Goal: Task Accomplishment & Management: Complete application form

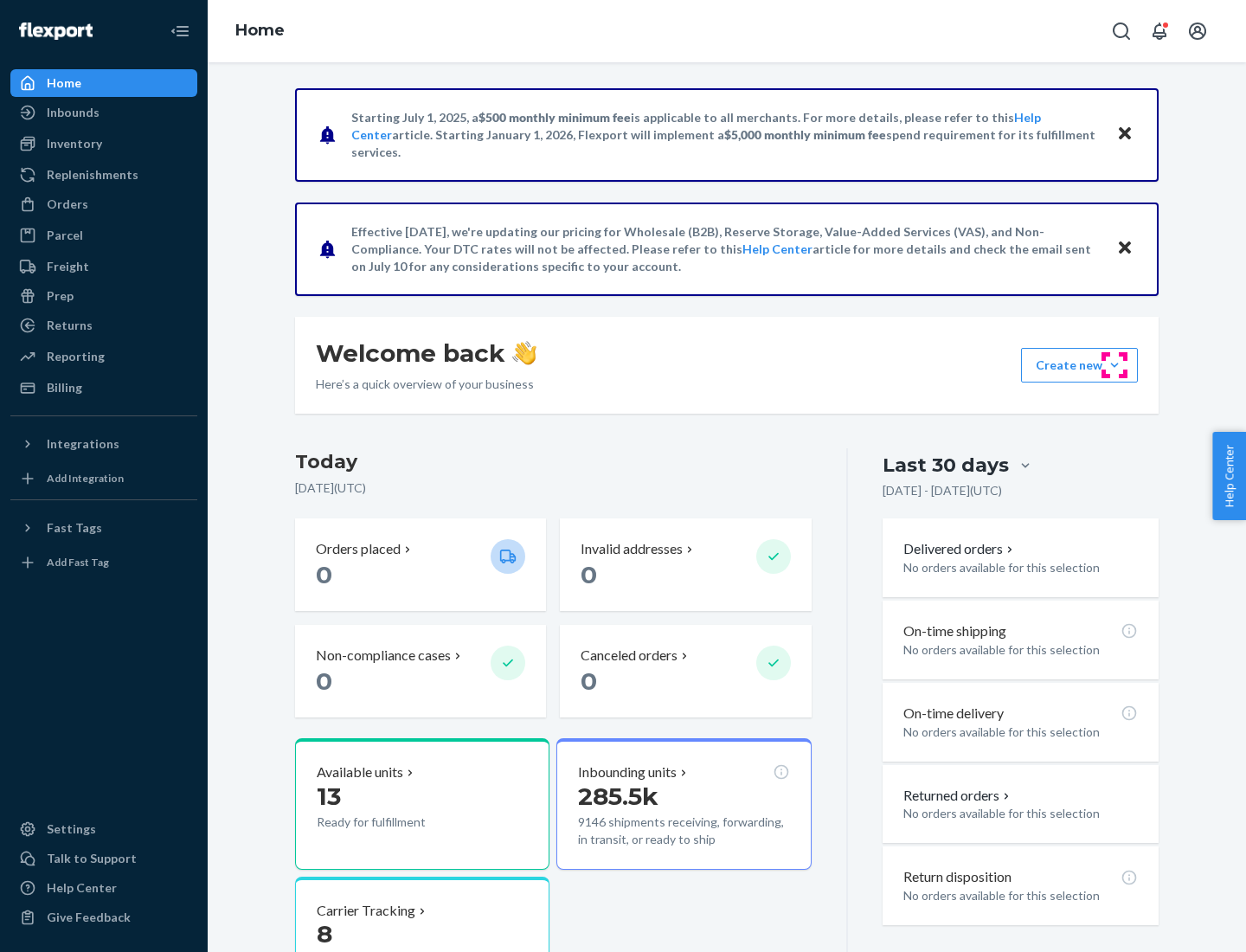
click at [1114, 366] on button "Create new Create new inbound Create new order Create new product" at bounding box center [1080, 365] width 117 height 34
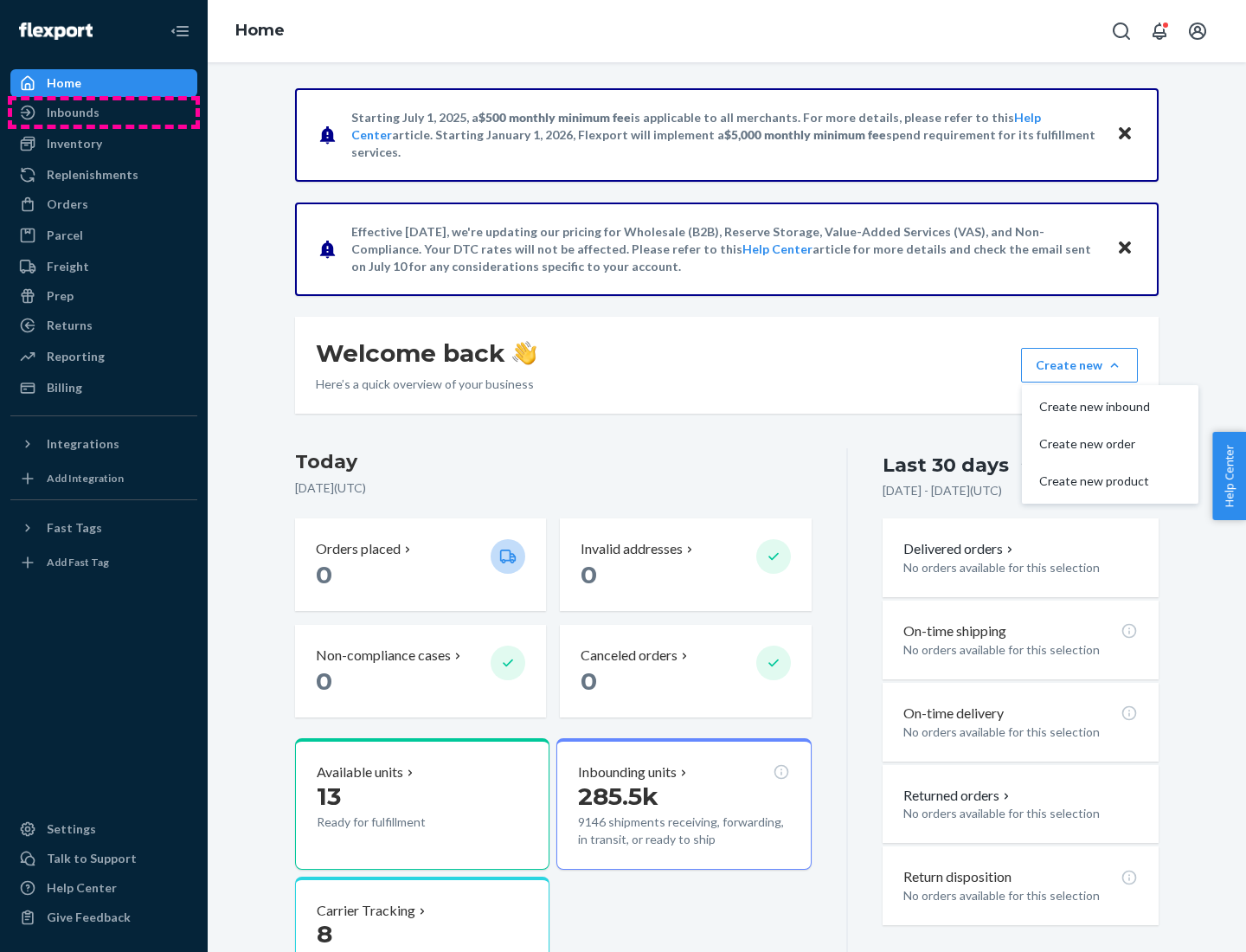
click at [104, 112] on div "Inbounds" at bounding box center [104, 112] width 184 height 24
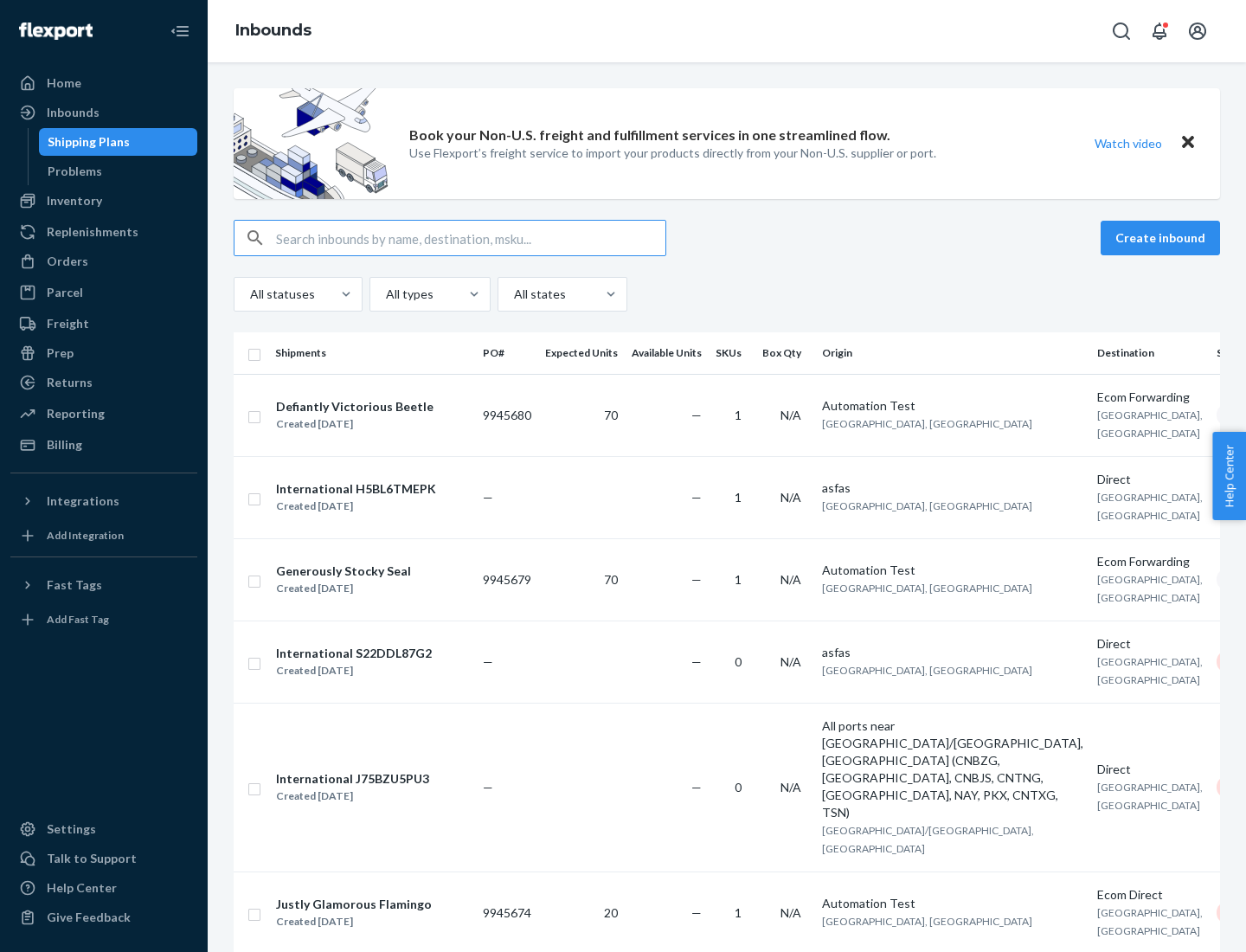
click at [1163, 238] on button "Create inbound" at bounding box center [1161, 238] width 120 height 34
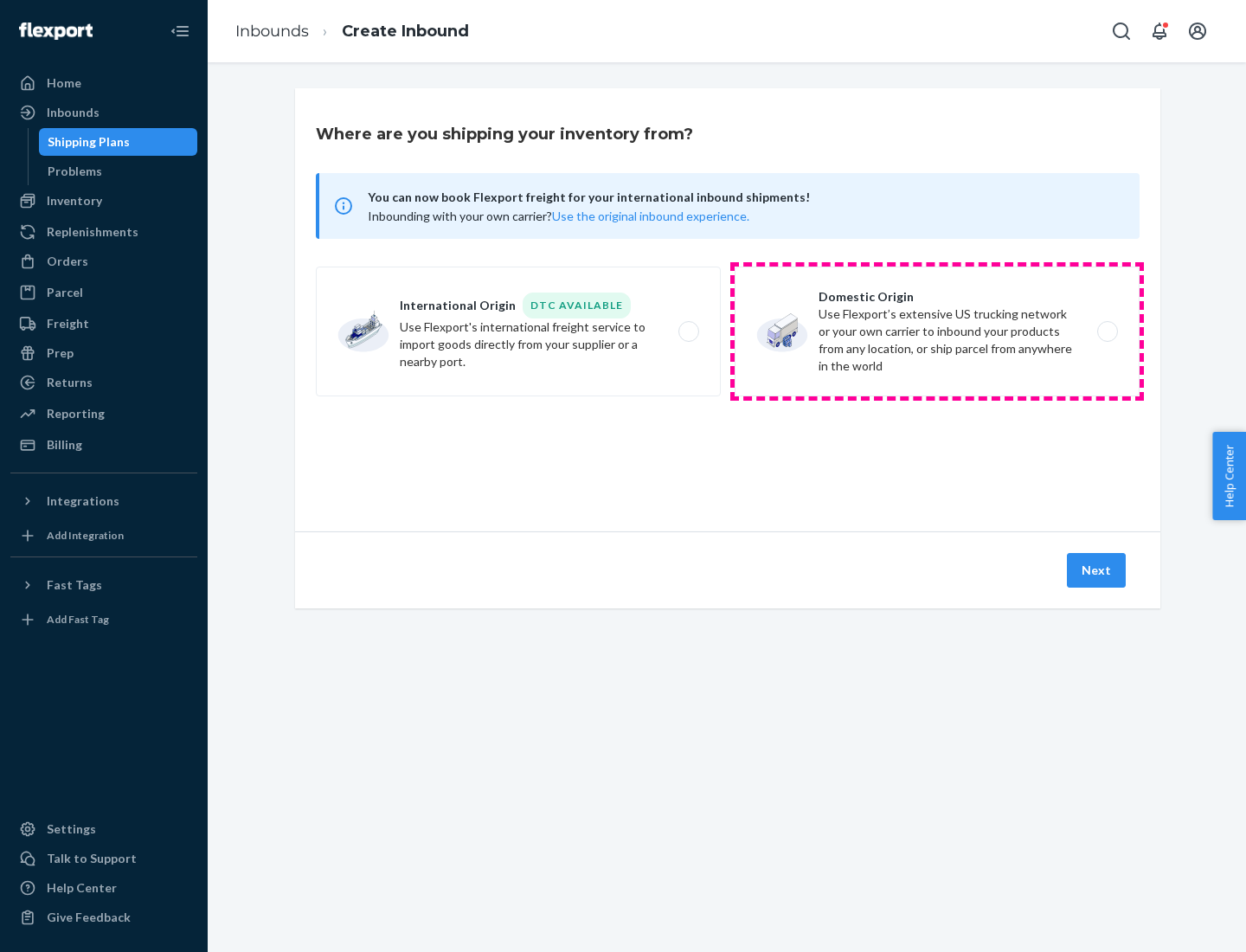
click at [937, 331] on label "Domestic Origin Use Flexport’s extensive US trucking network or your own carrie…" at bounding box center [937, 331] width 405 height 130
click at [1107, 331] on input "Domestic Origin Use Flexport’s extensive US trucking network or your own carrie…" at bounding box center [1112, 332] width 11 height 11
radio input "true"
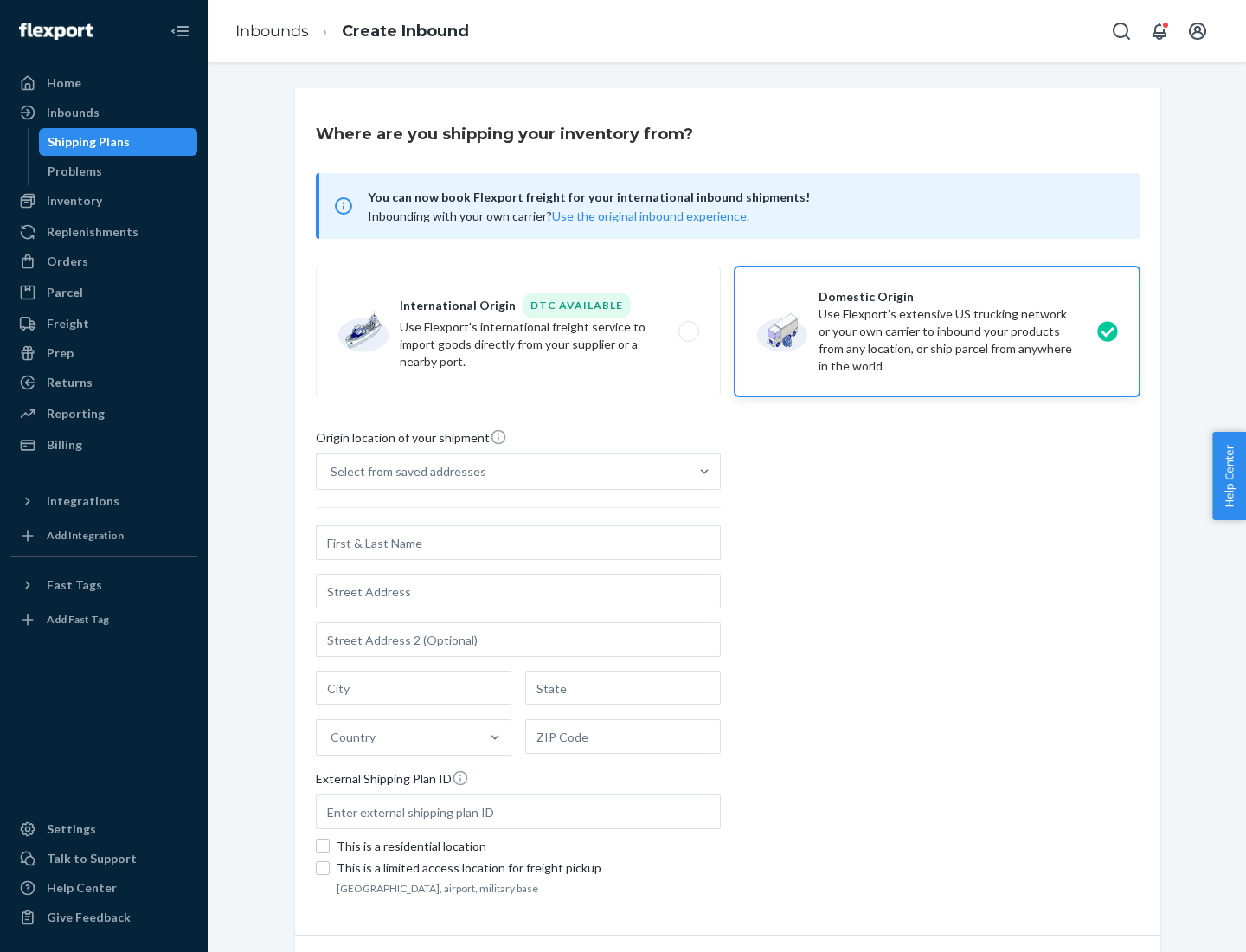
click at [405, 471] on div "Select from saved addresses" at bounding box center [408, 471] width 156 height 18
click at [332, 471] on input "Select from saved addresses" at bounding box center [331, 471] width 2 height 18
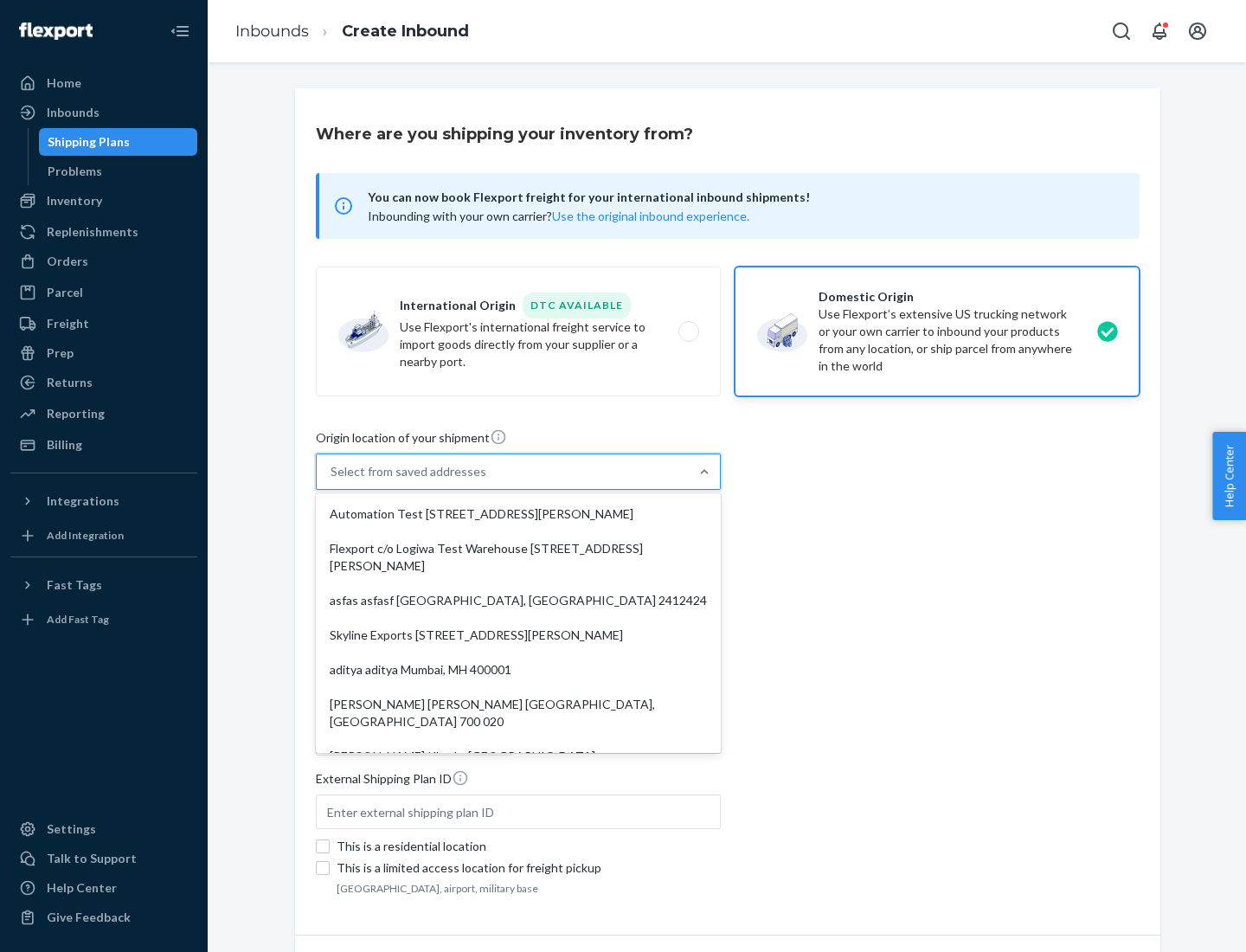
scroll to position [6, 0]
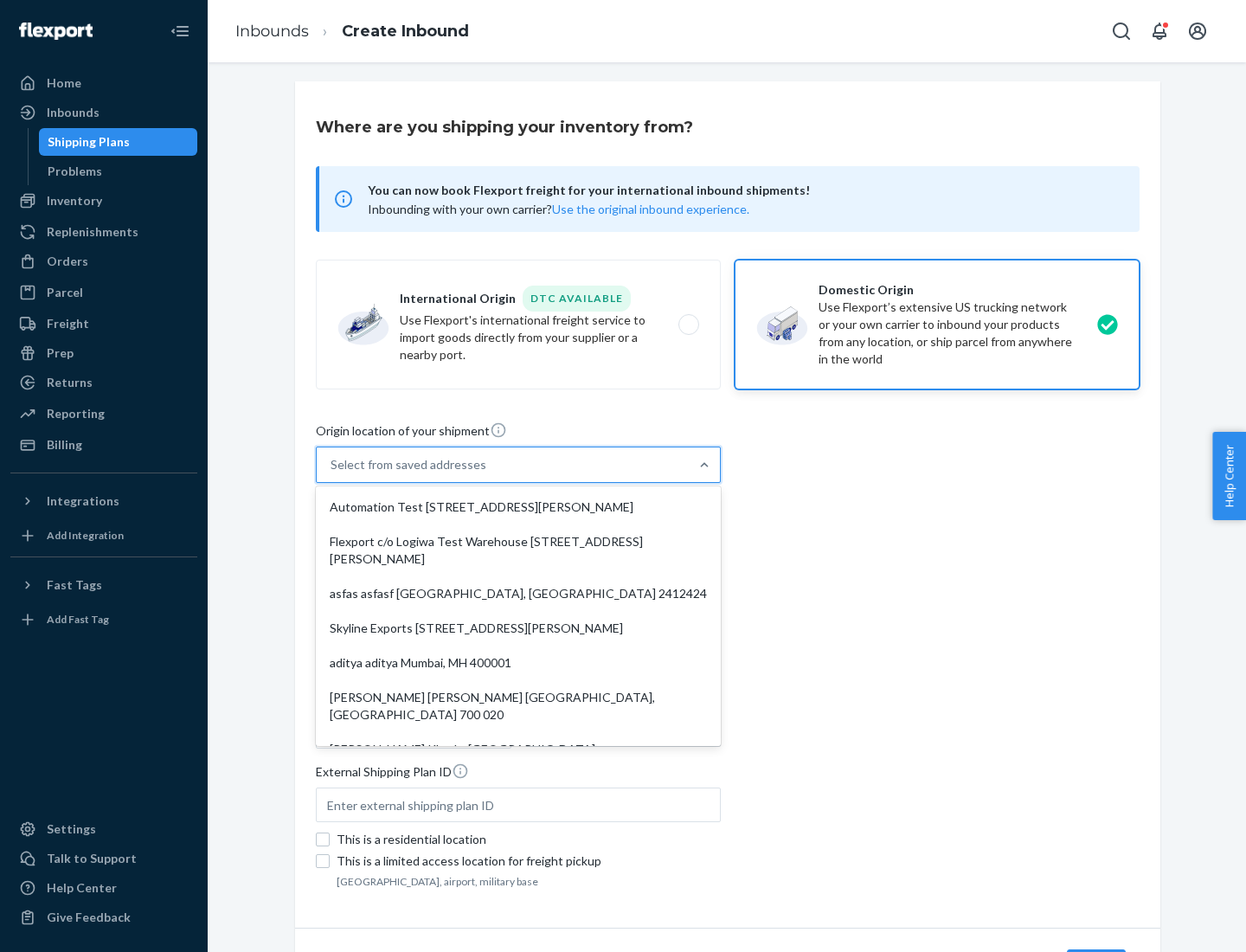
click at [519, 508] on div "Automation Test [STREET_ADDRESS][PERSON_NAME]" at bounding box center [518, 507] width 398 height 34
click at [332, 473] on input "option Automation Test [STREET_ADDRESS][PERSON_NAME]. 9 results available. Use …" at bounding box center [331, 465] width 2 height 18
type input "Automation Test"
type input "9th Floor"
type input "[GEOGRAPHIC_DATA]"
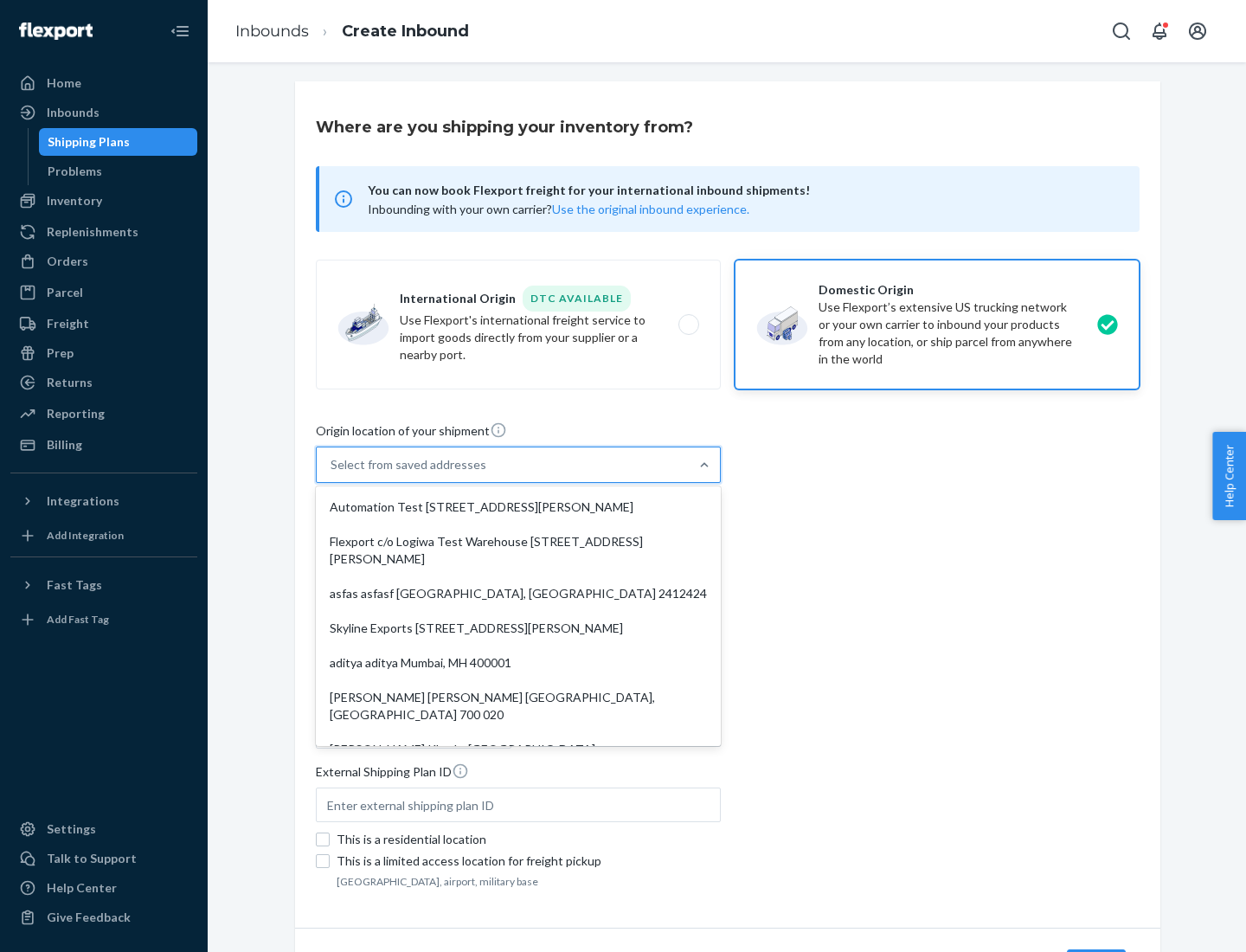
type input "CA"
type input "94104"
type input "[STREET_ADDRESS][PERSON_NAME]"
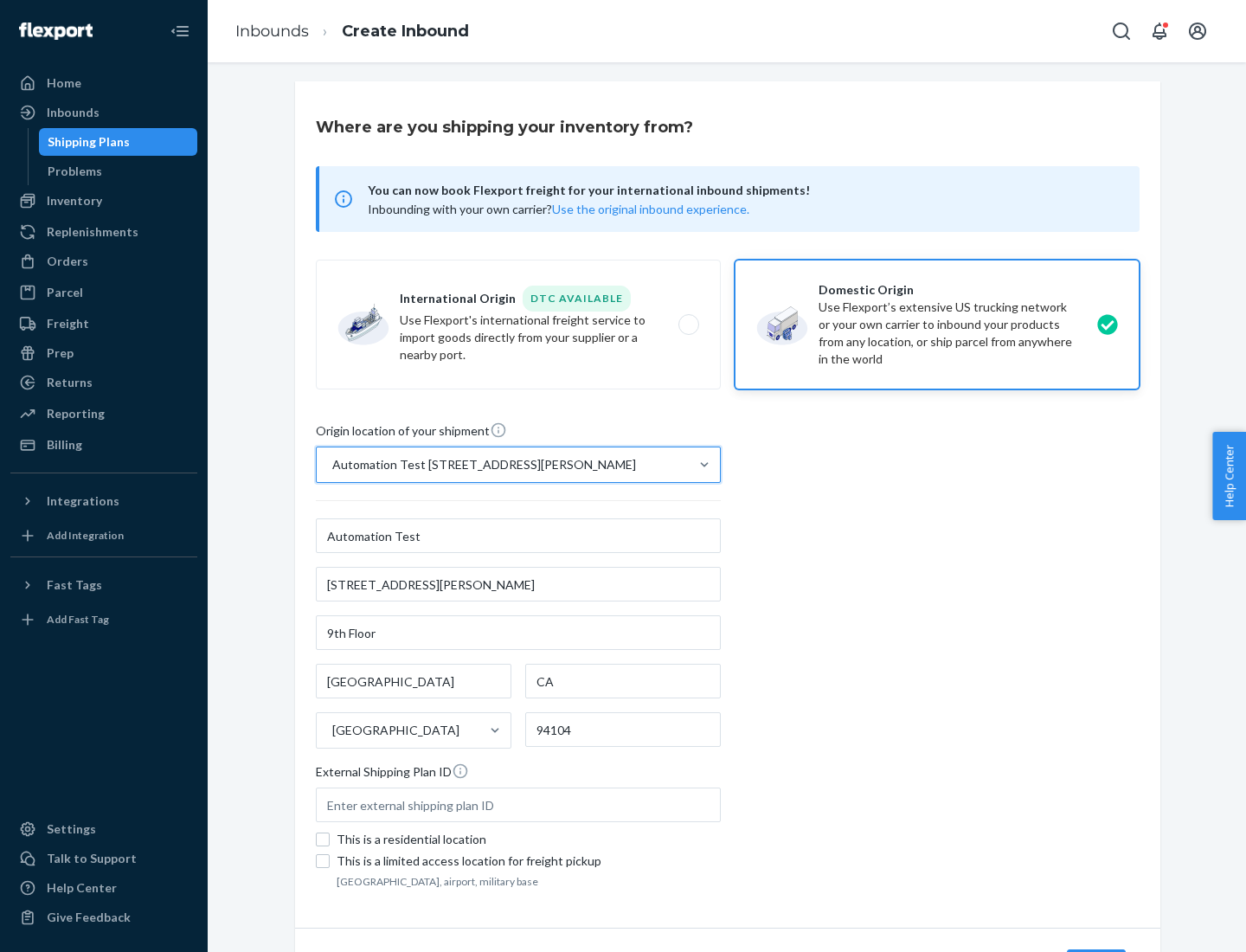
scroll to position [101, 0]
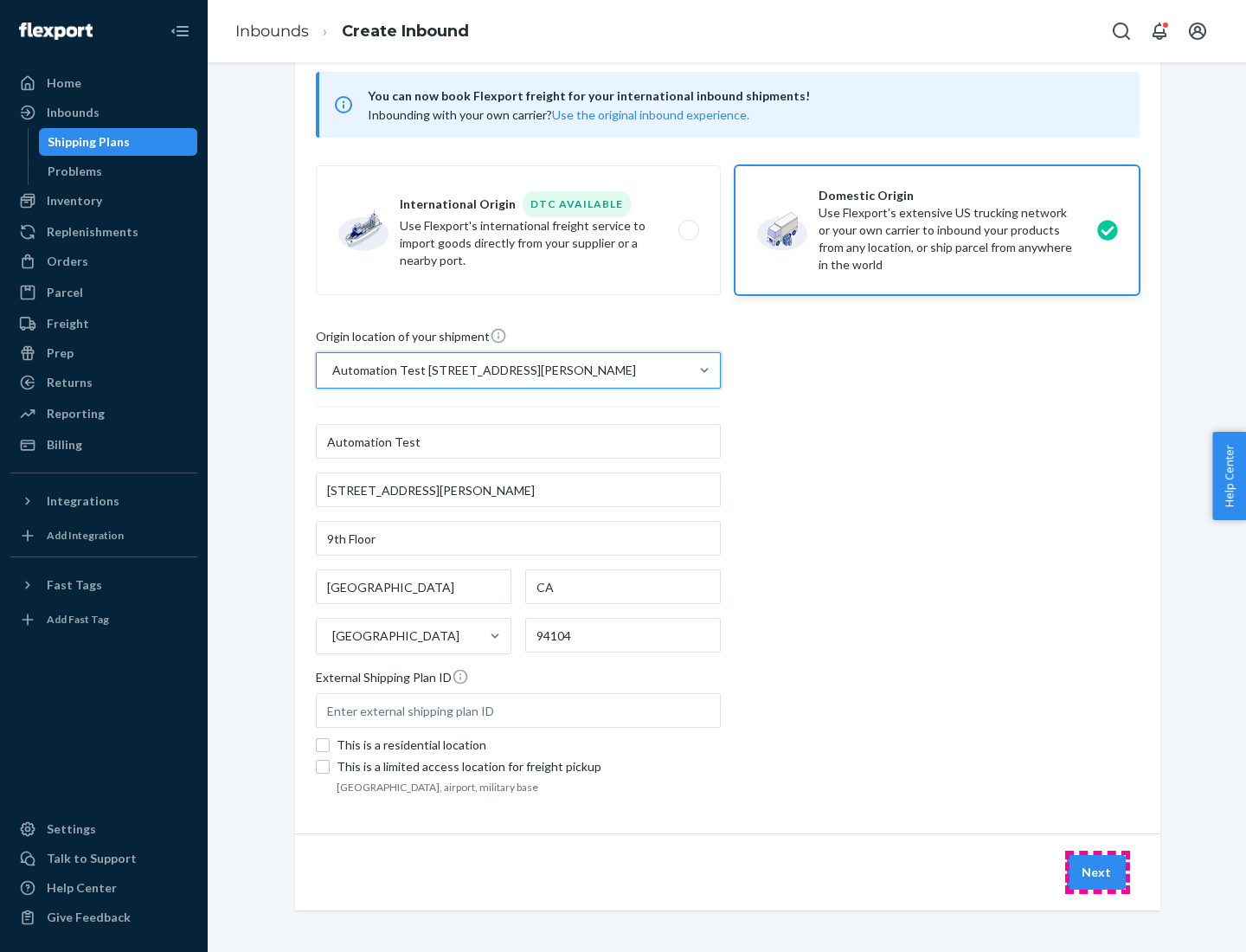
click at [1098, 872] on button "Next" at bounding box center [1096, 872] width 58 height 34
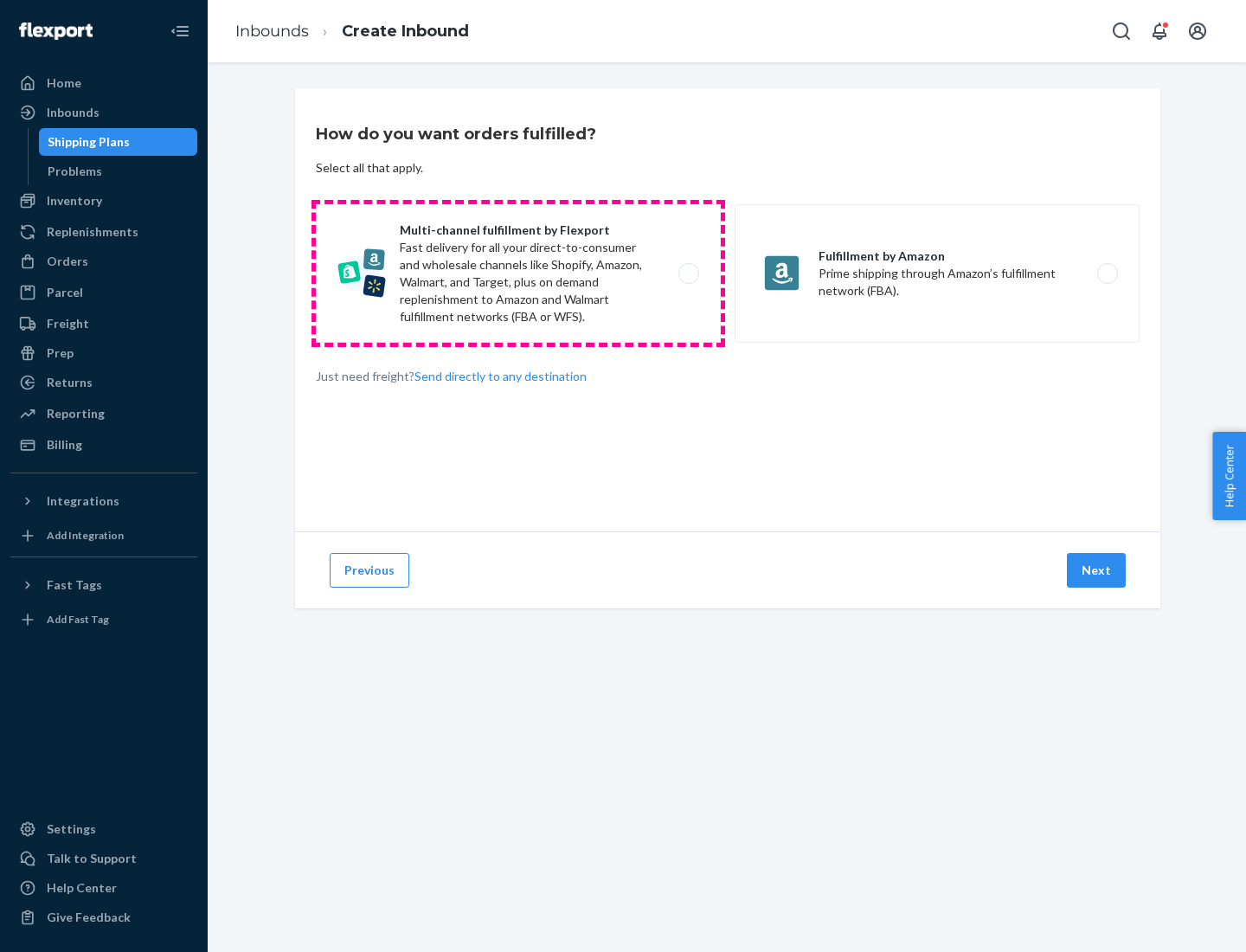
click at [519, 274] on label "Multi-channel fulfillment by Flexport Fast delivery for all your direct-to-cons…" at bounding box center [518, 273] width 405 height 138
click at [688, 274] on input "Multi-channel fulfillment by Flexport Fast delivery for all your direct-to-cons…" at bounding box center [694, 274] width 11 height 11
radio input "true"
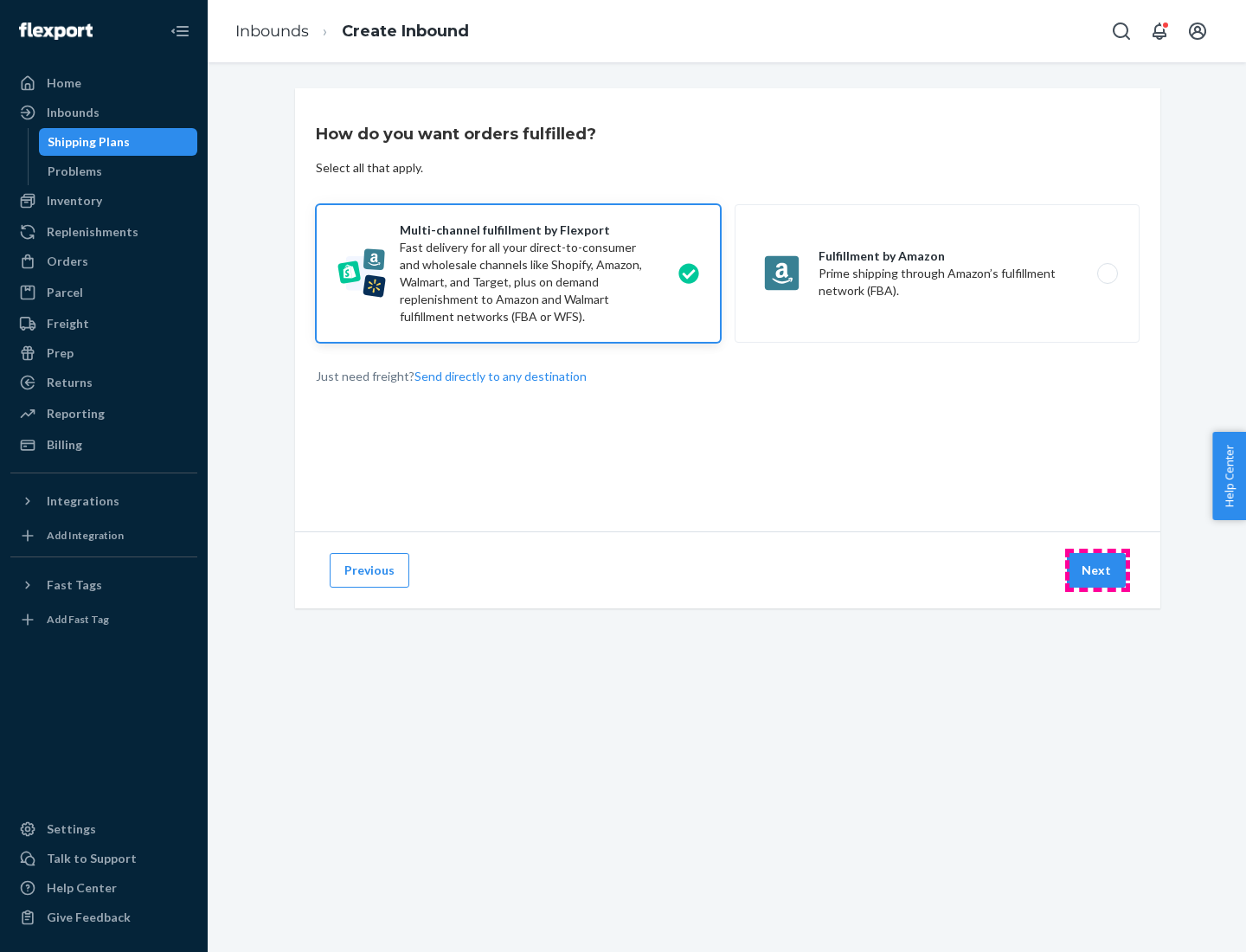
click at [1098, 571] on button "Next" at bounding box center [1096, 570] width 58 height 34
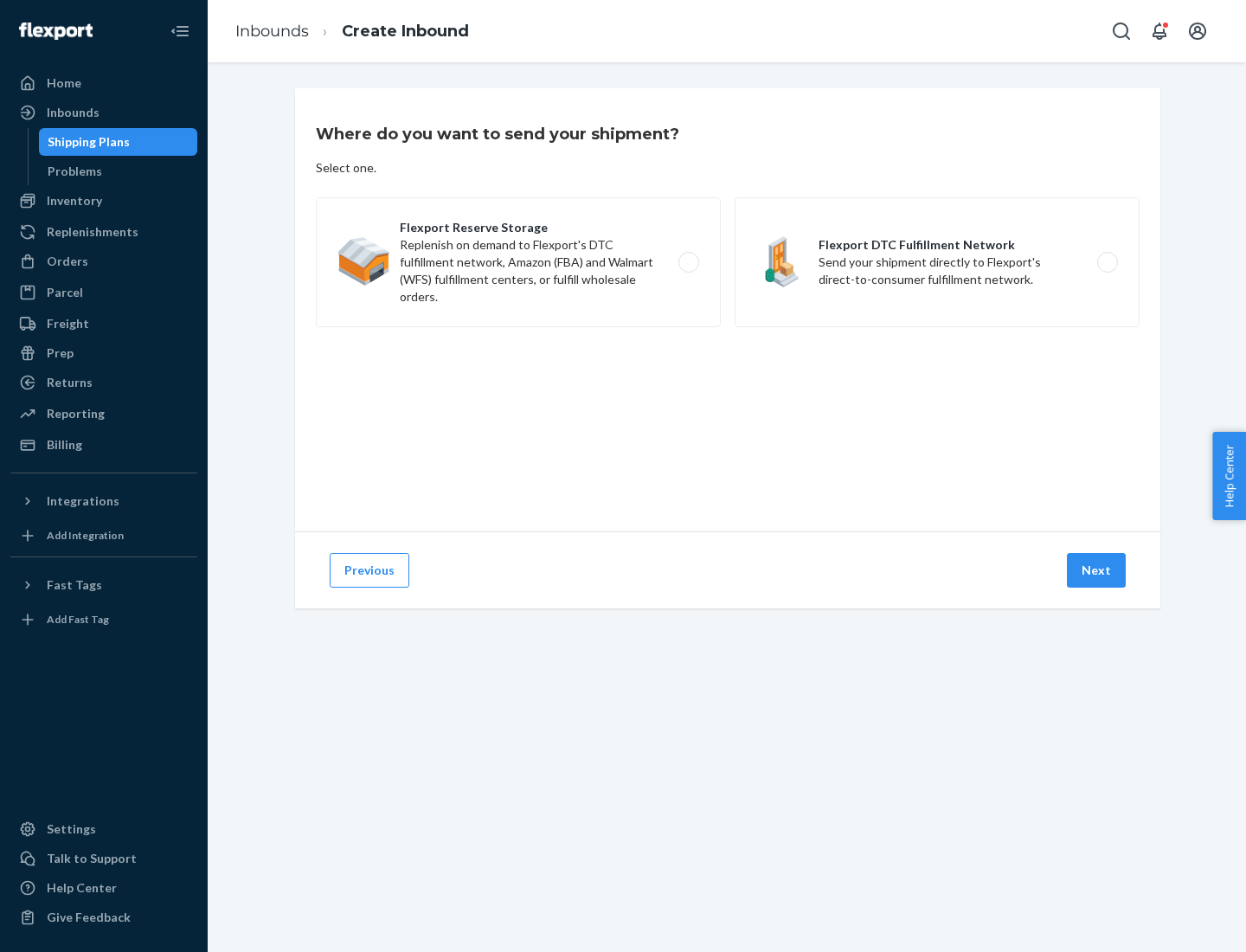
click at [937, 263] on label "Flexport DTC Fulfillment Network Send your shipment directly to Flexport's dire…" at bounding box center [937, 263] width 405 height 130
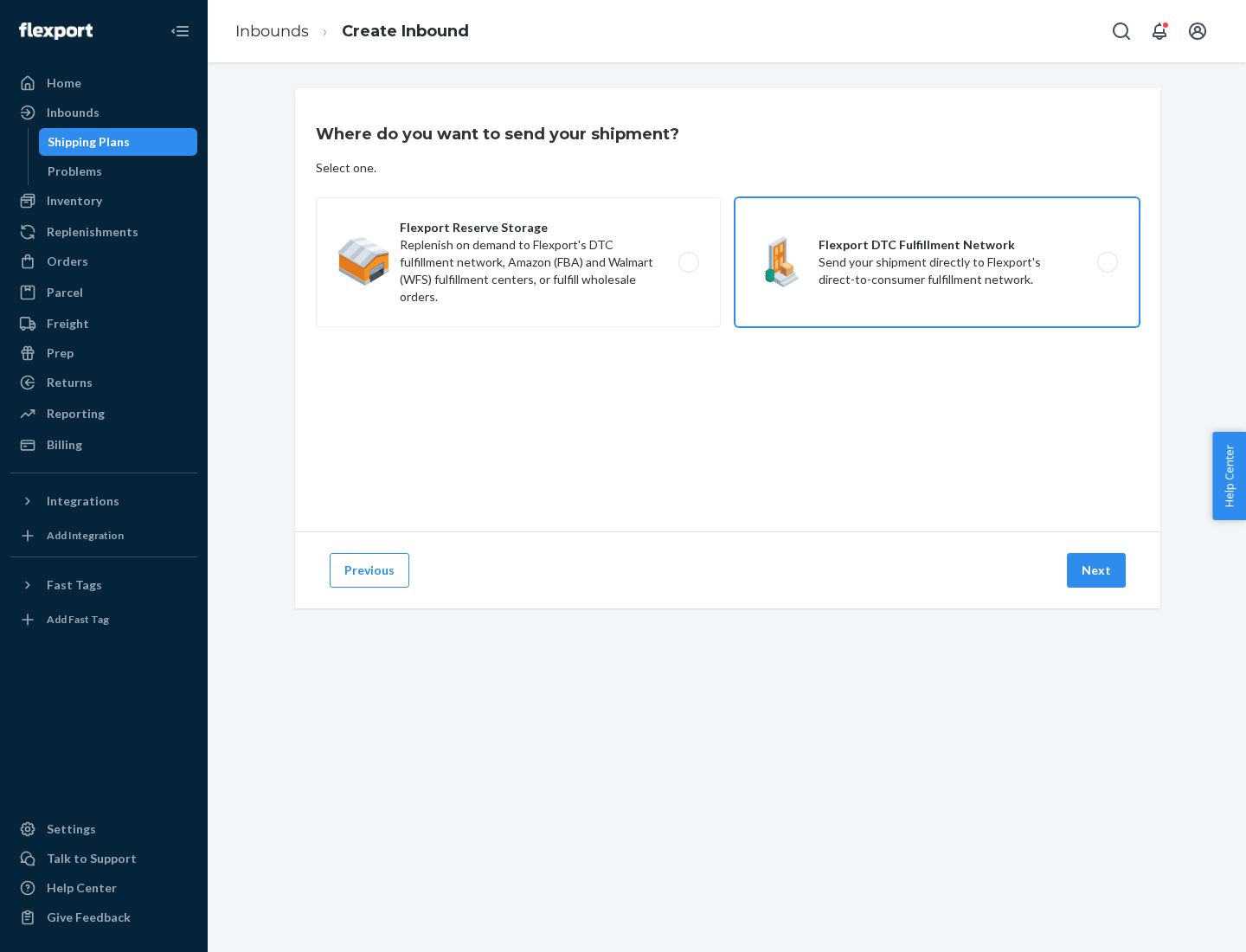
click at [1107, 263] on input "Flexport DTC Fulfillment Network Send your shipment directly to Flexport's dire…" at bounding box center [1112, 263] width 11 height 11
radio input "true"
click at [1098, 571] on button "Next" at bounding box center [1096, 570] width 58 height 34
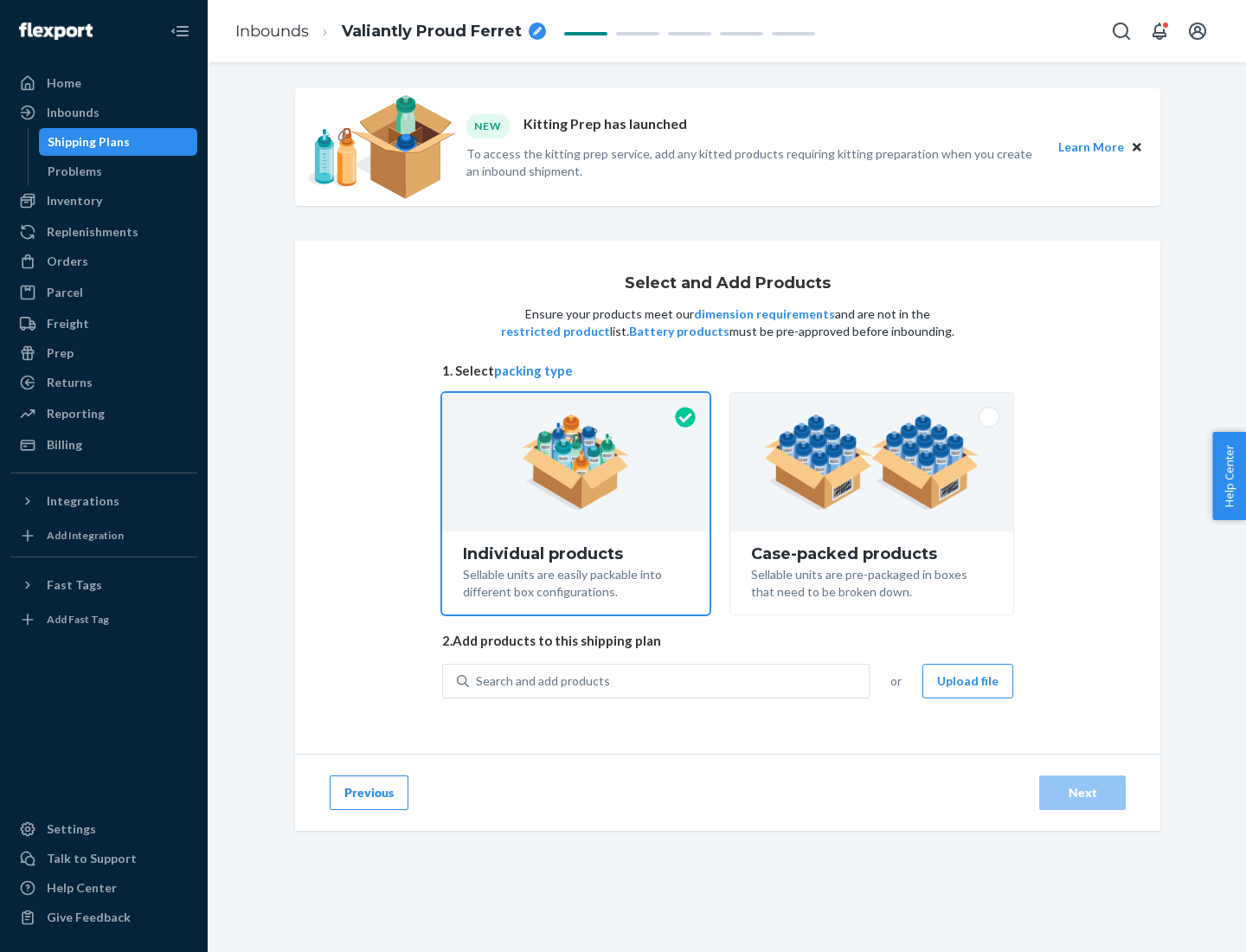
click at [872, 462] on img at bounding box center [872, 462] width 215 height 96
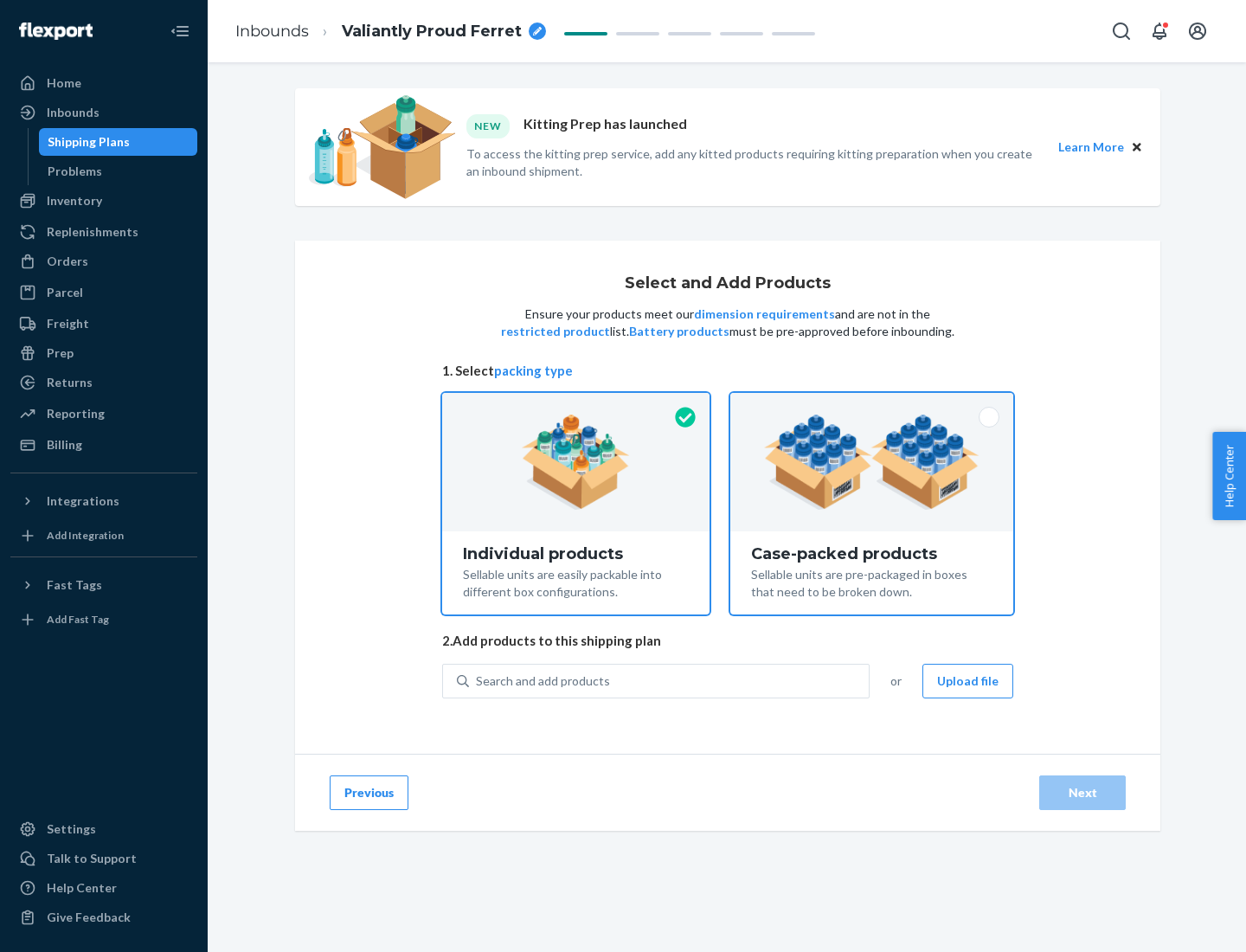
click at [872, 405] on input "Case-packed products Sellable units are pre-packaged in boxes that need to be b…" at bounding box center [872, 399] width 11 height 11
radio input "true"
radio input "false"
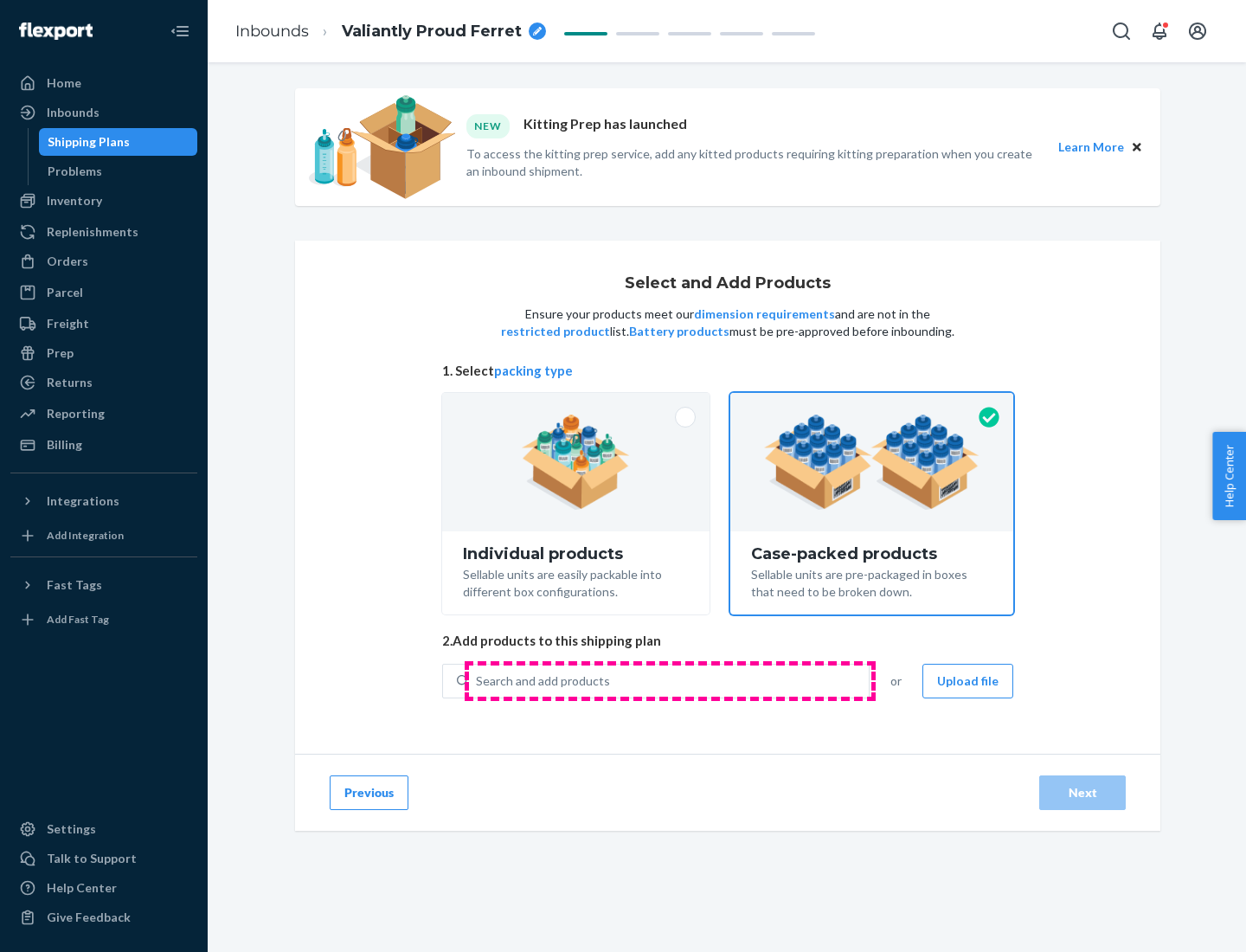
click at [670, 680] on div "Search and add products" at bounding box center [669, 681] width 400 height 32
click at [478, 680] on input "Search and add products" at bounding box center [477, 681] width 2 height 18
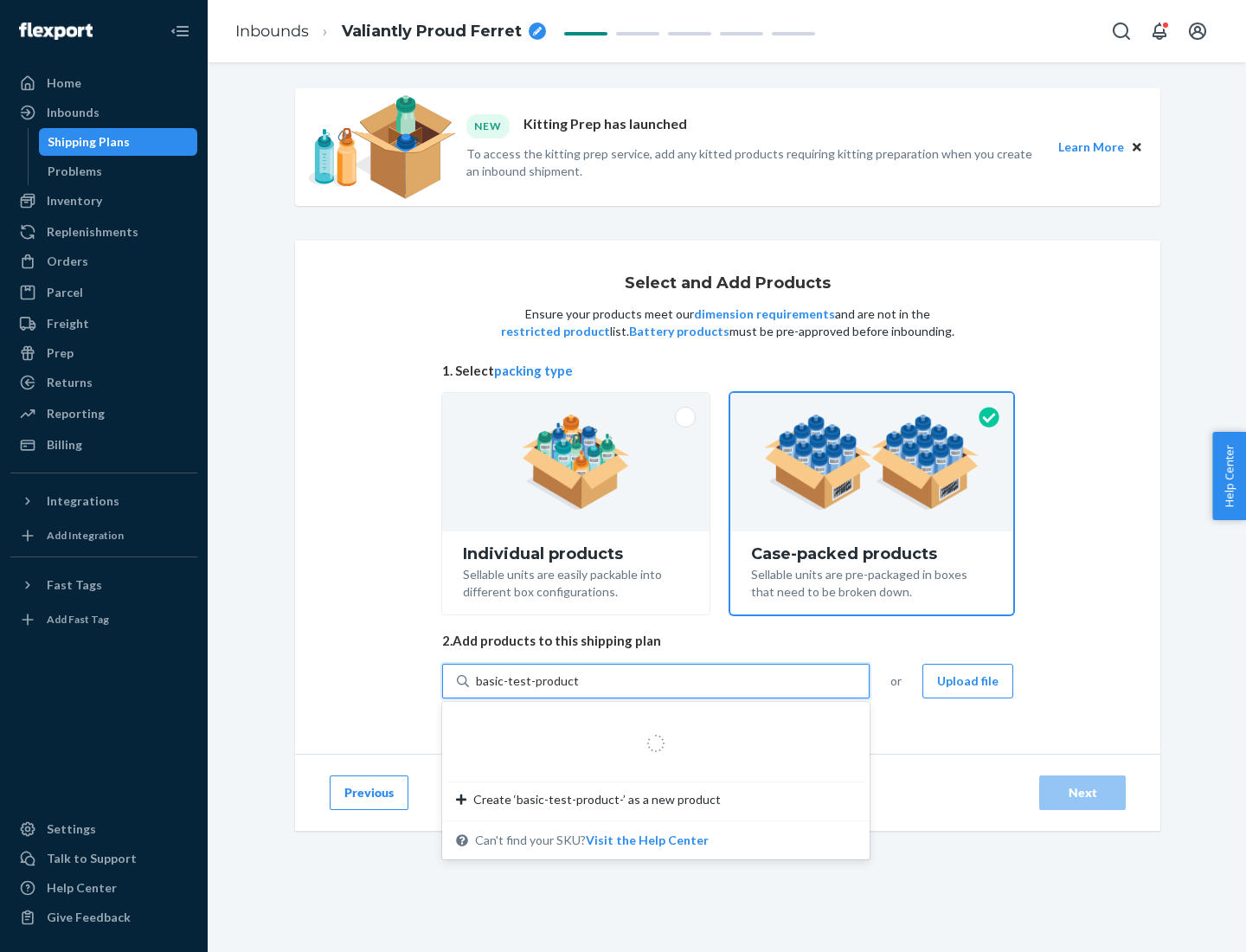
type input "basic-test-product-1"
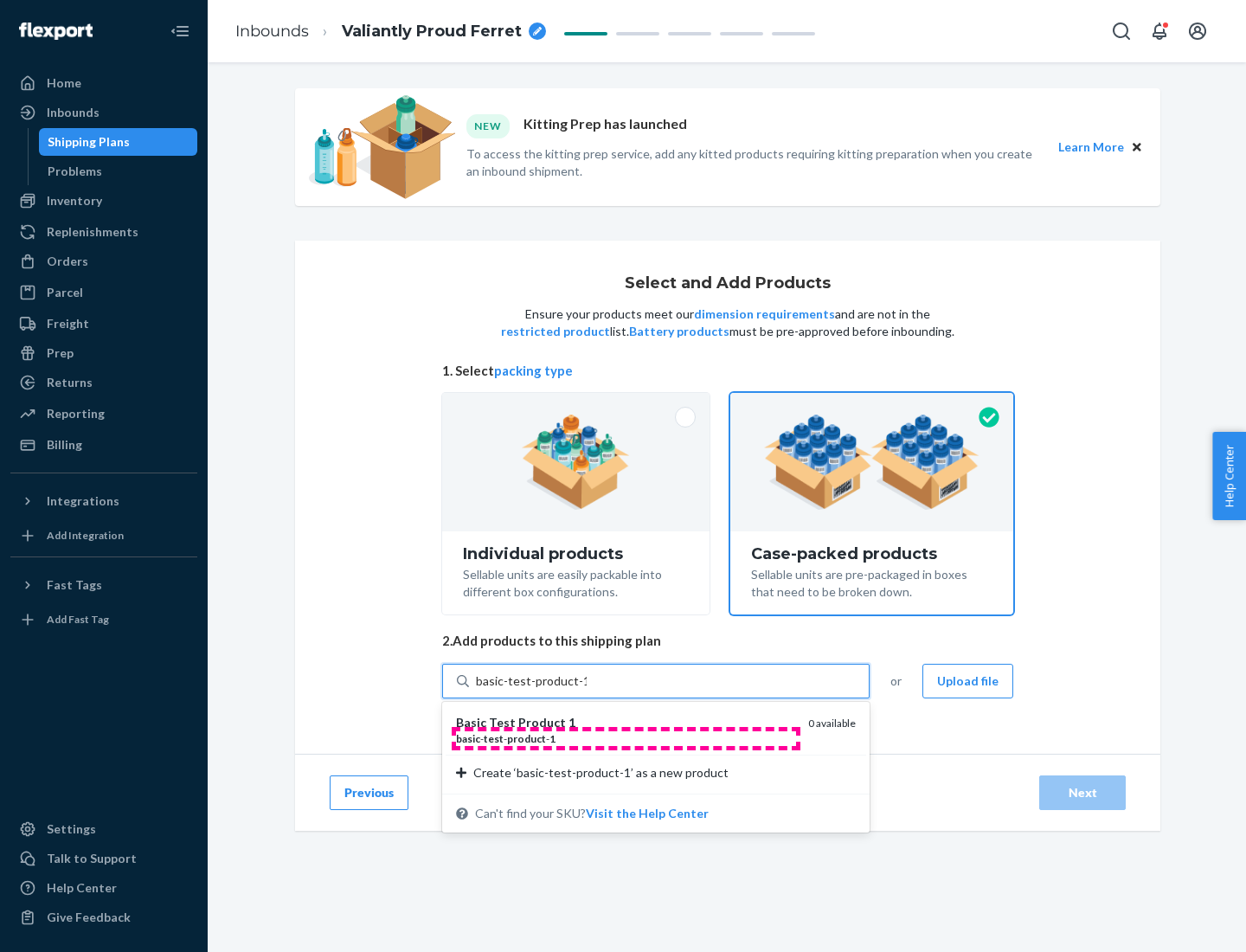
click at [625, 739] on div "basic - test - product - 1" at bounding box center [625, 739] width 339 height 15
click at [586, 689] on input "basic-test-product-1" at bounding box center [531, 681] width 110 height 18
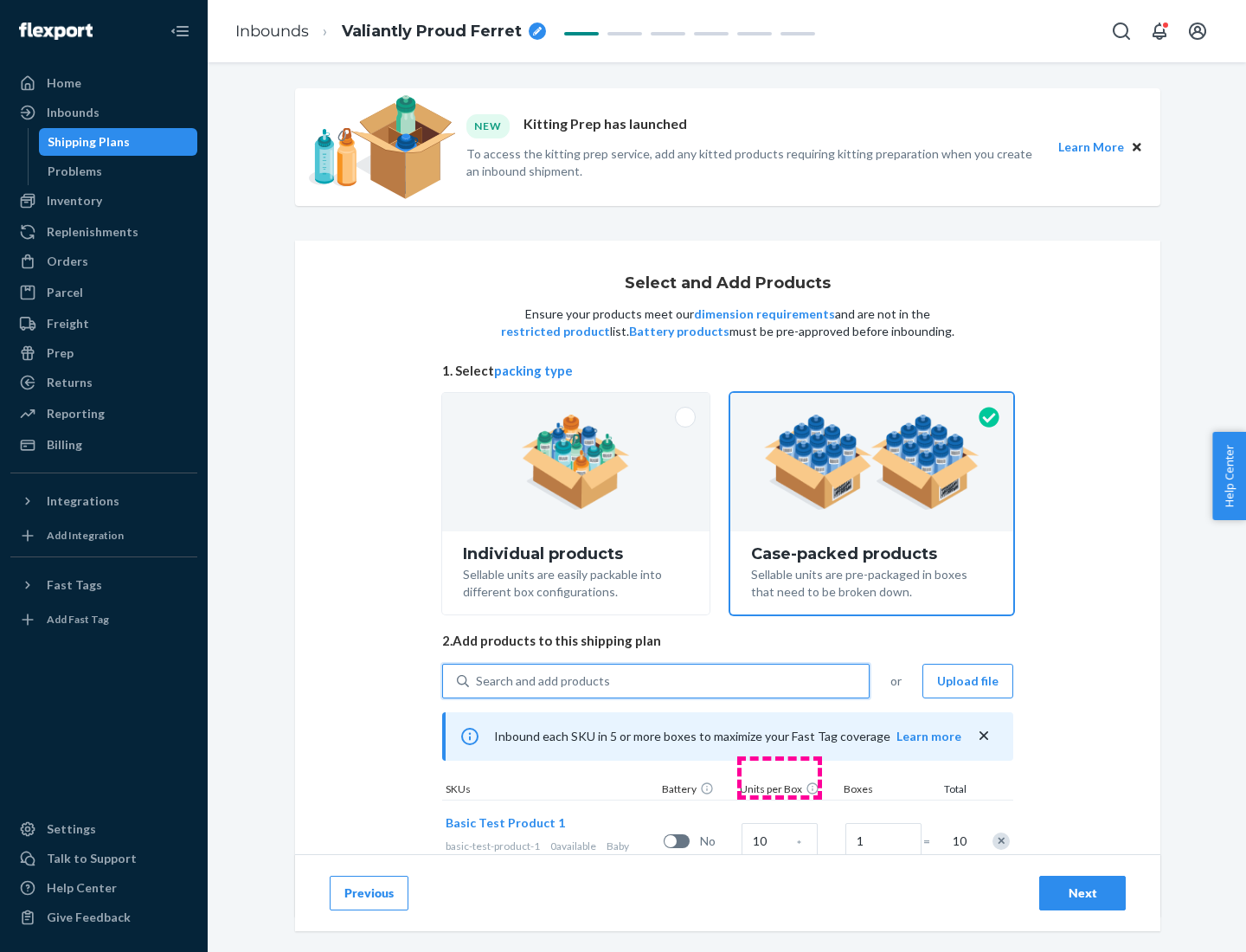
scroll to position [62, 0]
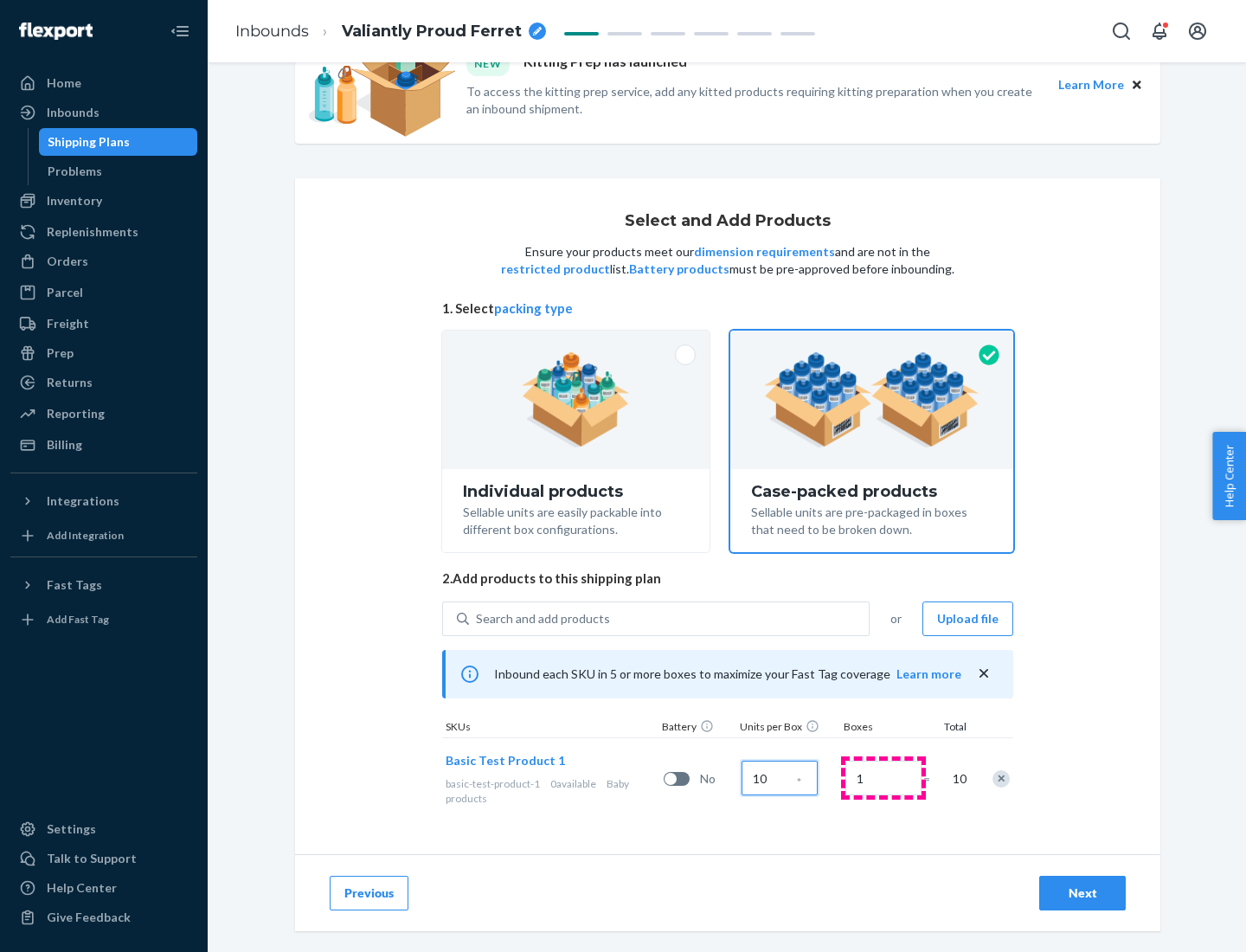
type input "10"
type input "7"
click at [1083, 894] on div "Next" at bounding box center [1083, 893] width 58 height 18
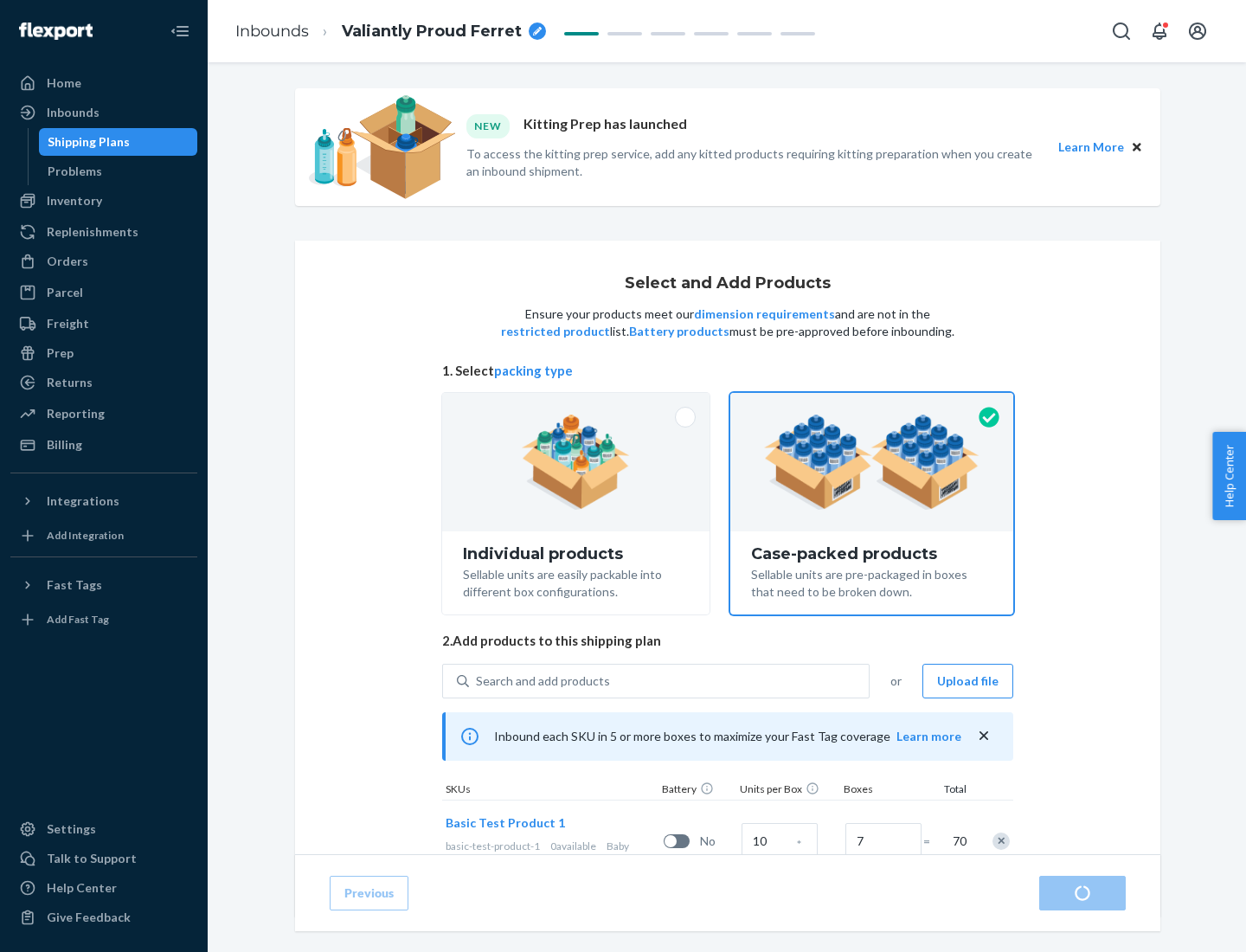
radio input "true"
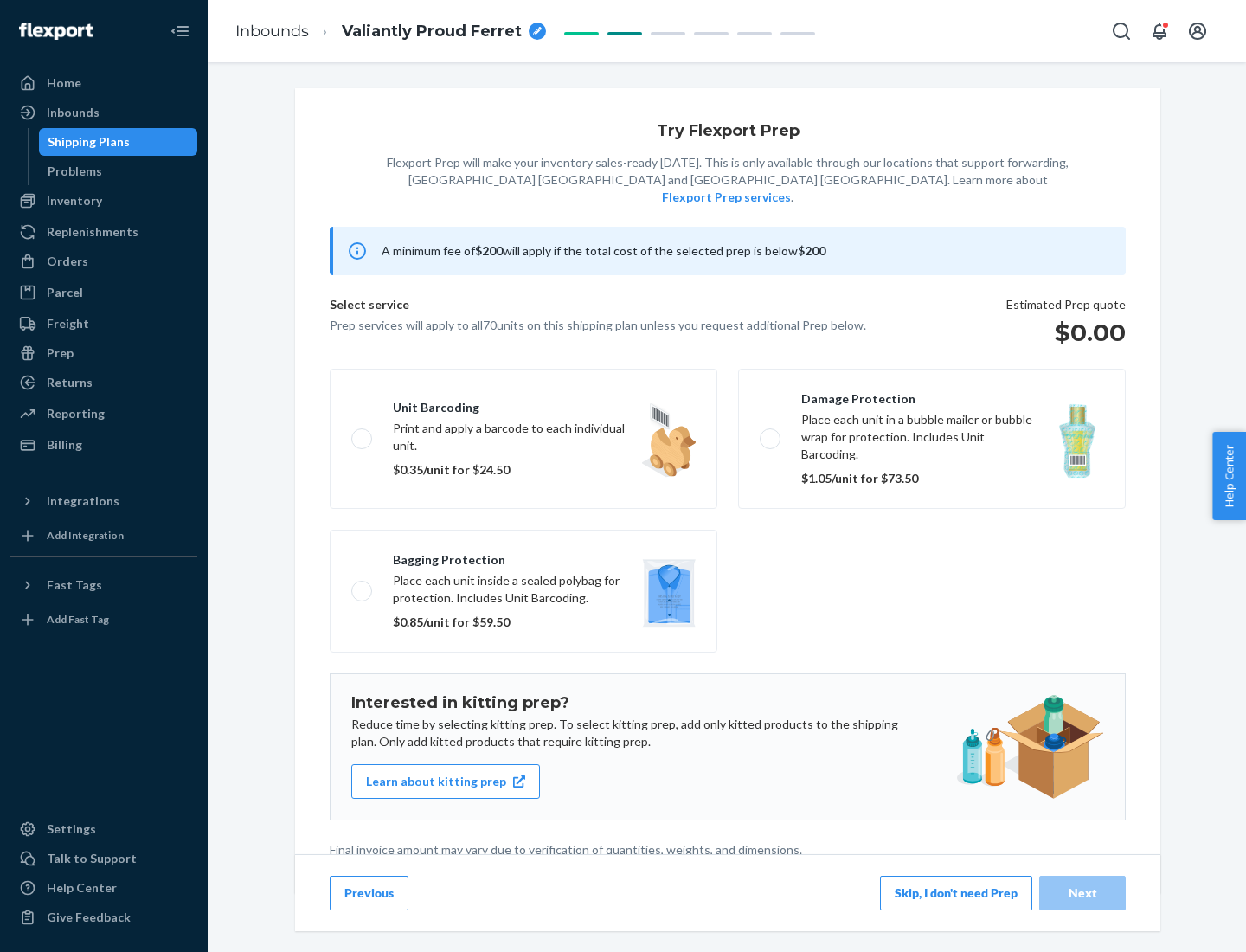
scroll to position [5, 0]
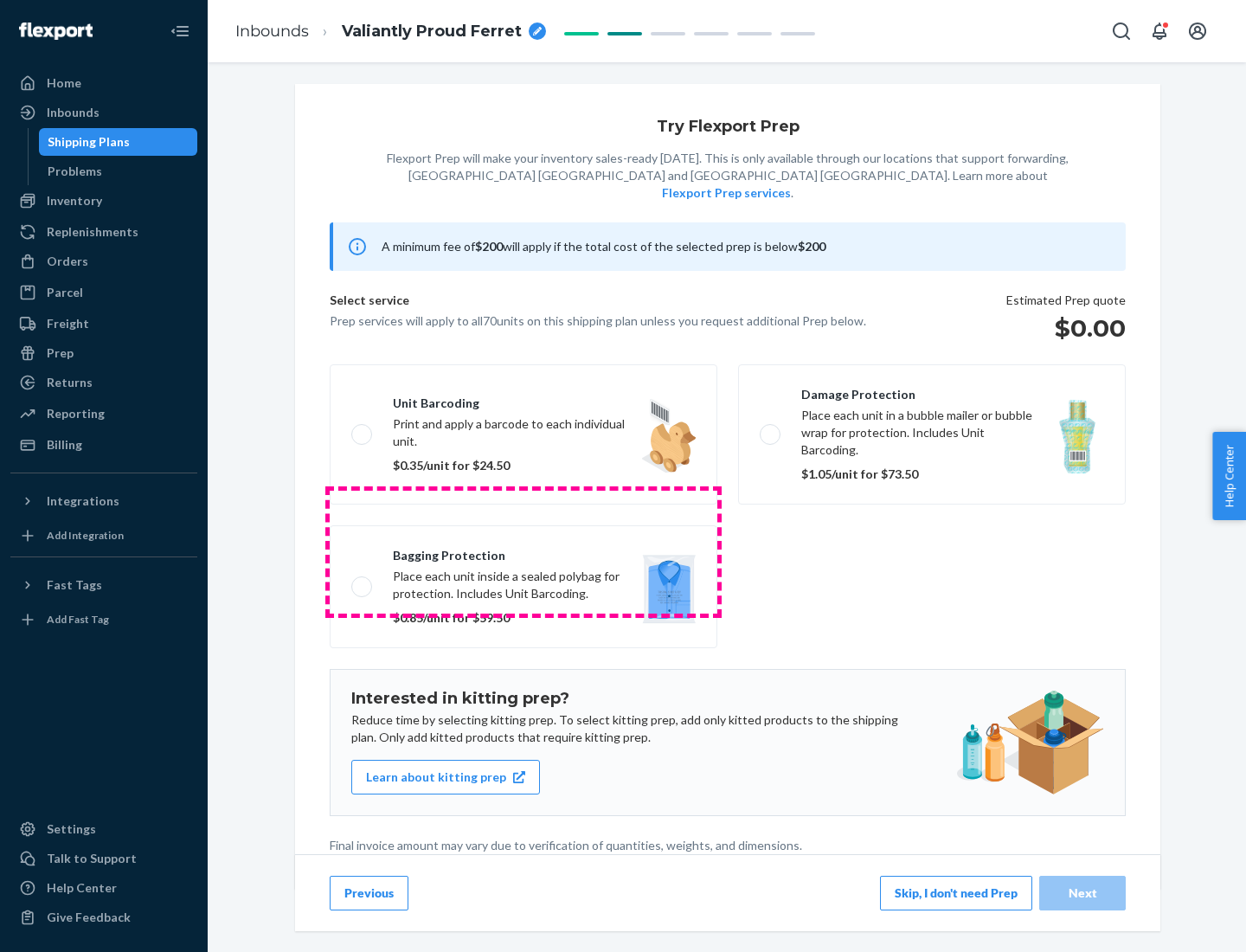
click at [523, 551] on label "Bagging protection Place each unit inside a sealed polybag for protection. Incl…" at bounding box center [523, 586] width 388 height 122
click at [363, 581] on input "Bagging protection Place each unit inside a sealed polybag for protection. Incl…" at bounding box center [357, 586] width 11 height 11
checkbox input "true"
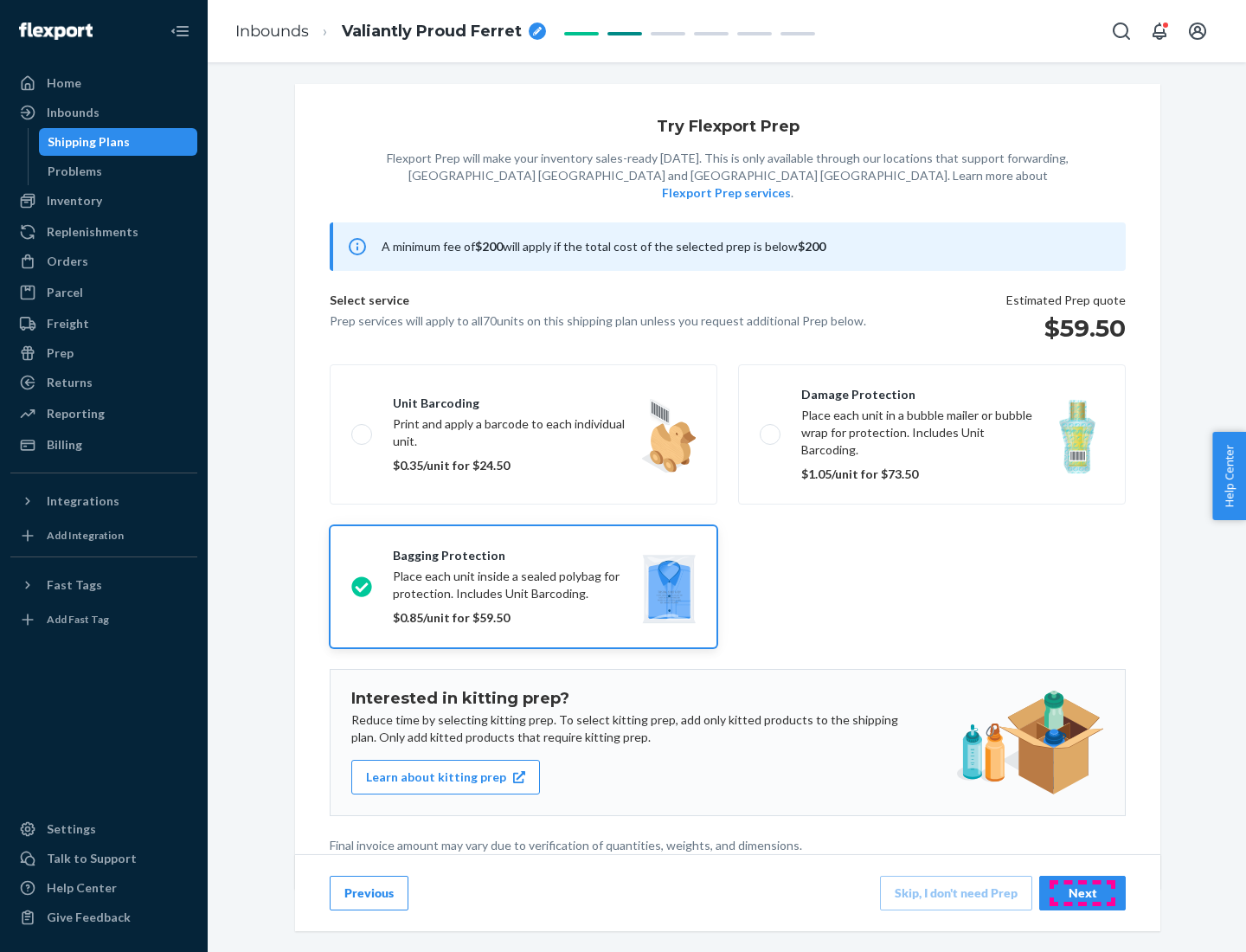
click at [1083, 893] on div "Next" at bounding box center [1083, 893] width 58 height 18
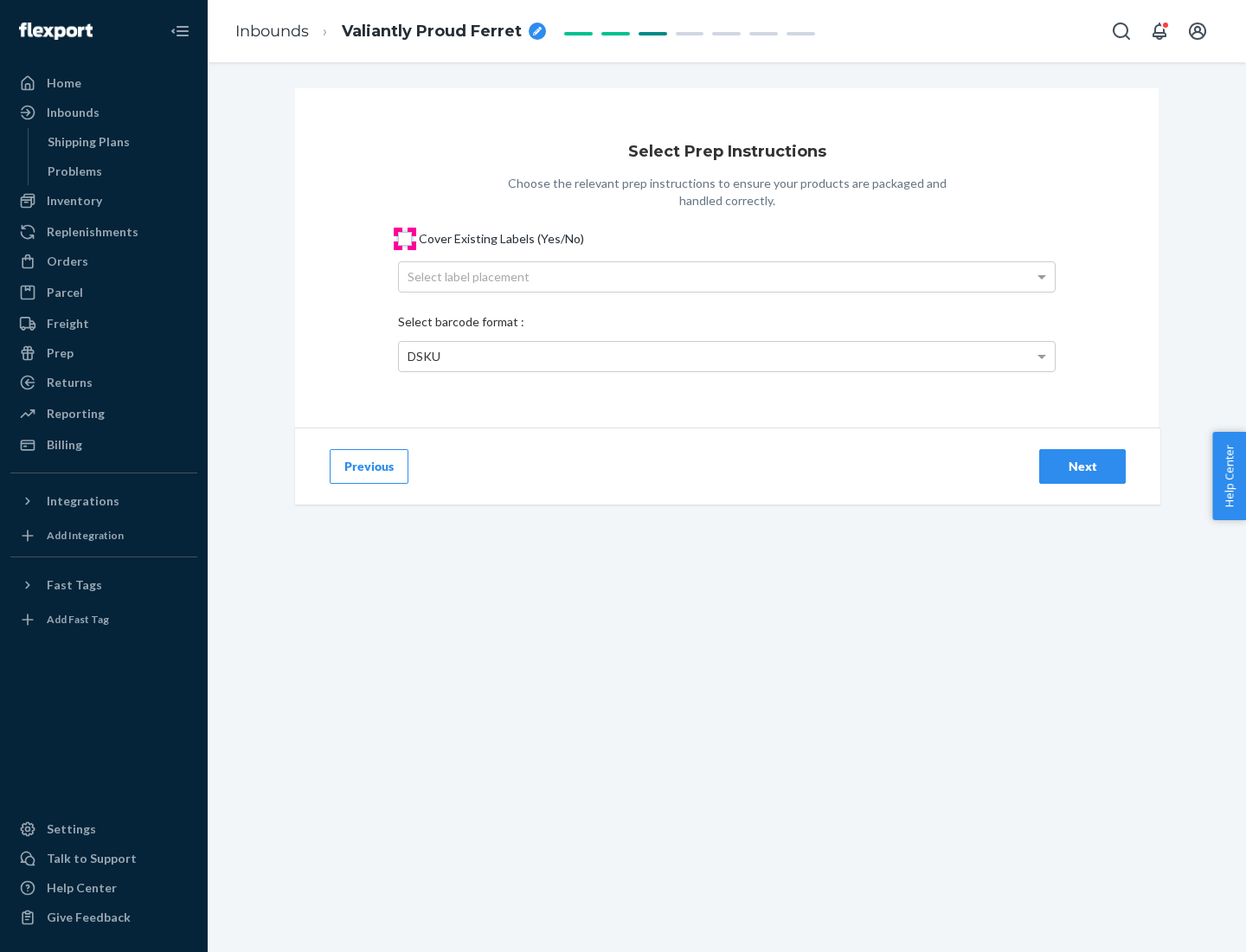
click at [405, 238] on input "Cover Existing Labels (Yes/No)" at bounding box center [405, 238] width 14 height 14
checkbox input "true"
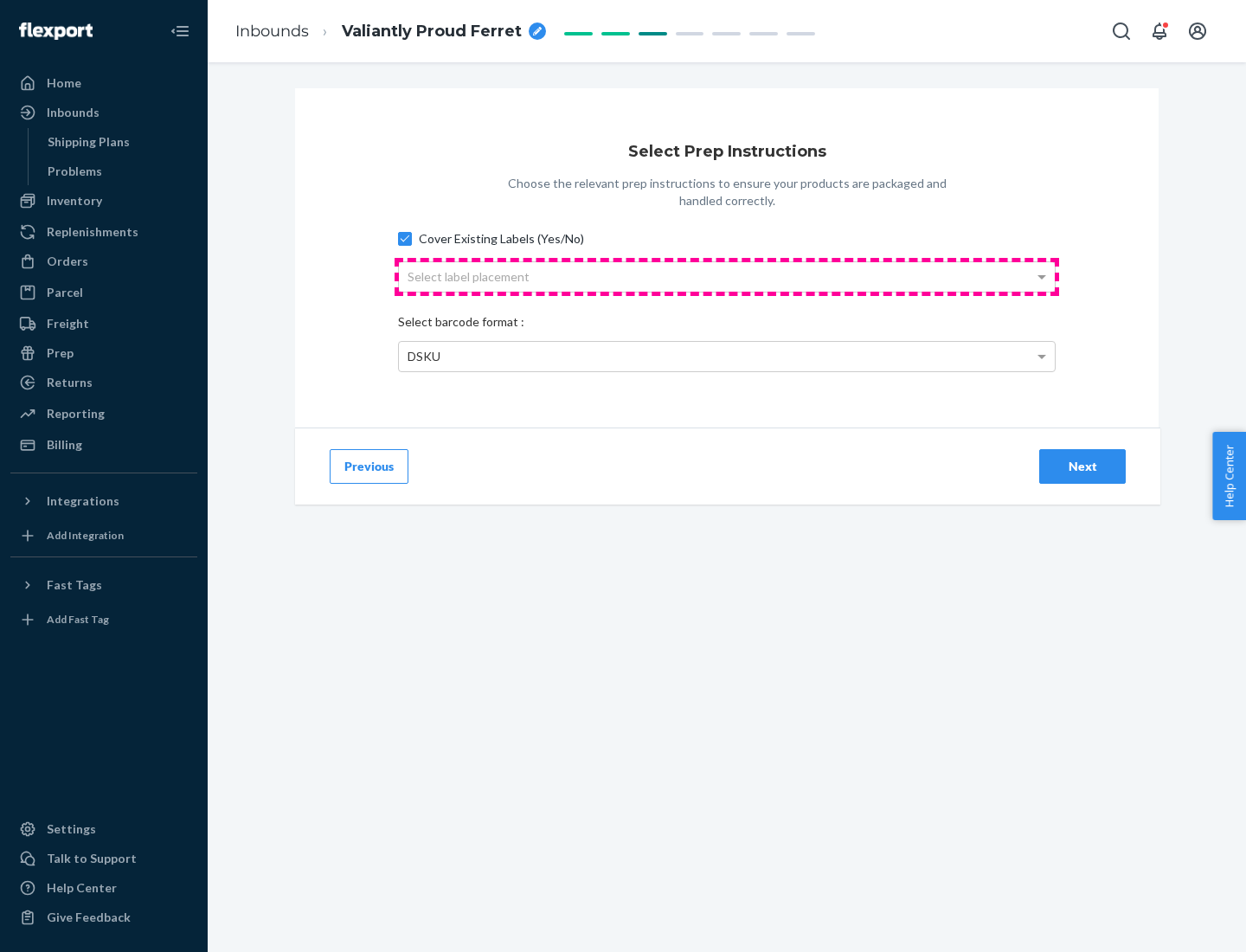
click at [727, 277] on div "Select label placement" at bounding box center [726, 277] width 656 height 30
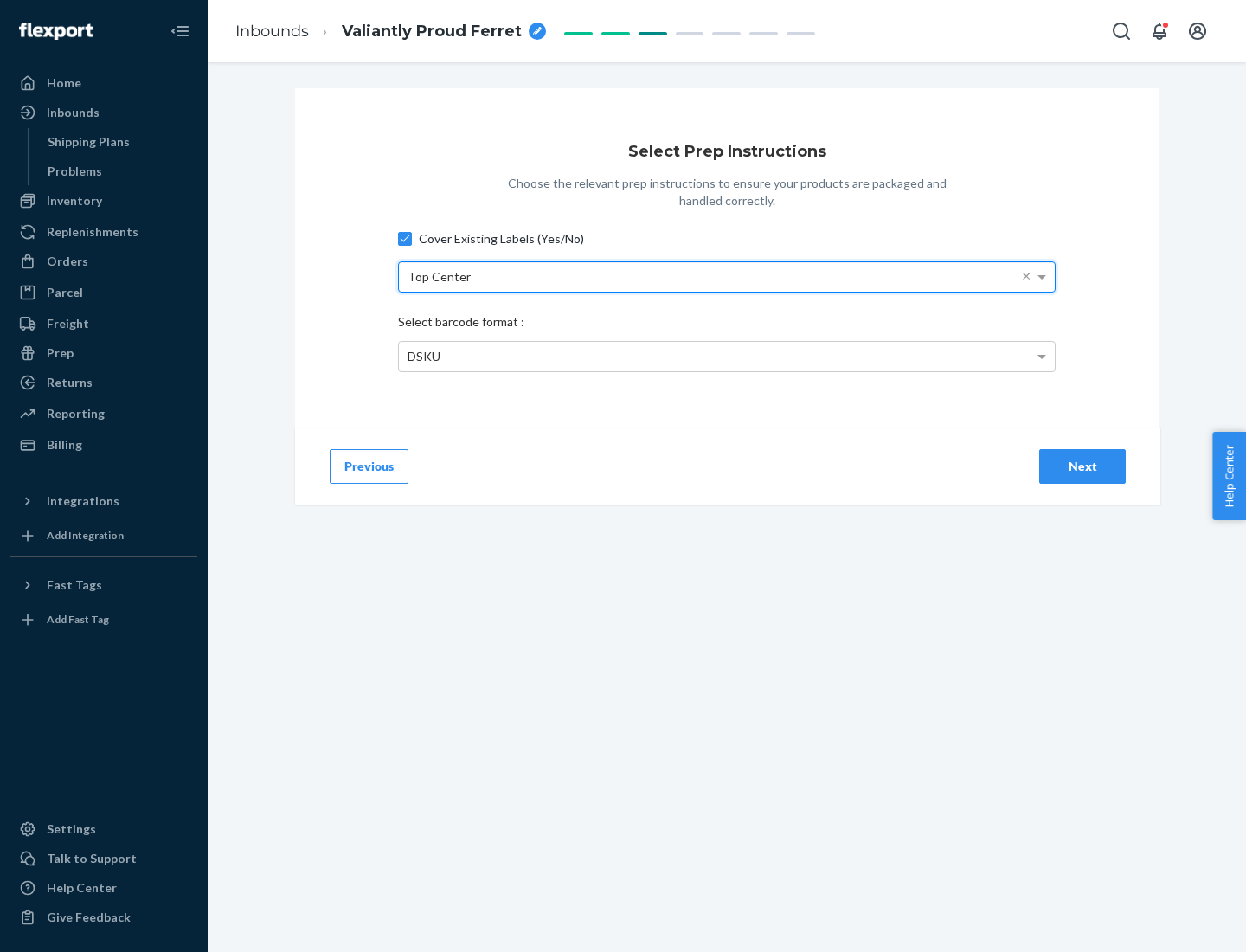
click at [727, 355] on div "DSKU" at bounding box center [726, 356] width 656 height 30
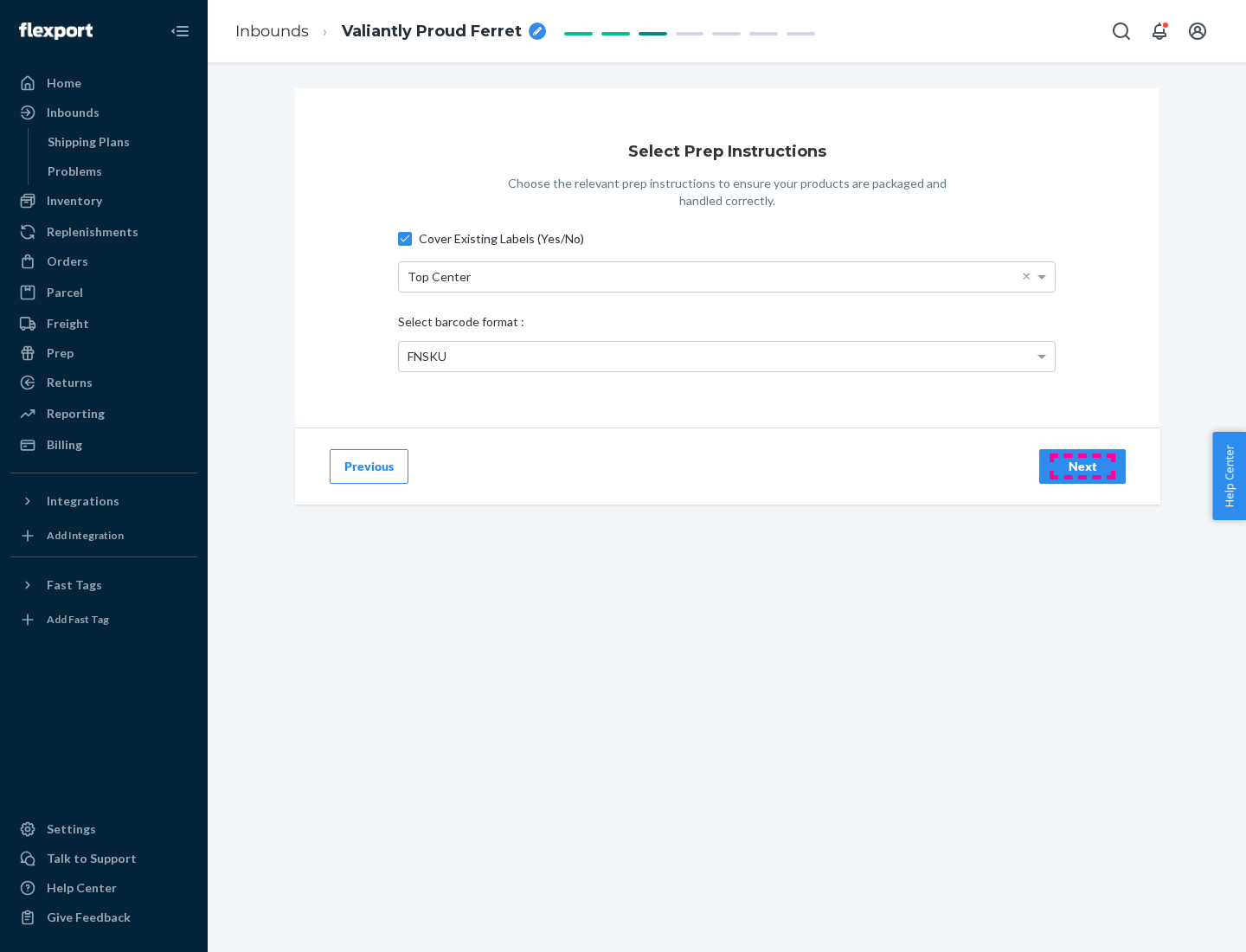
click at [1083, 466] on div "Next" at bounding box center [1083, 466] width 58 height 18
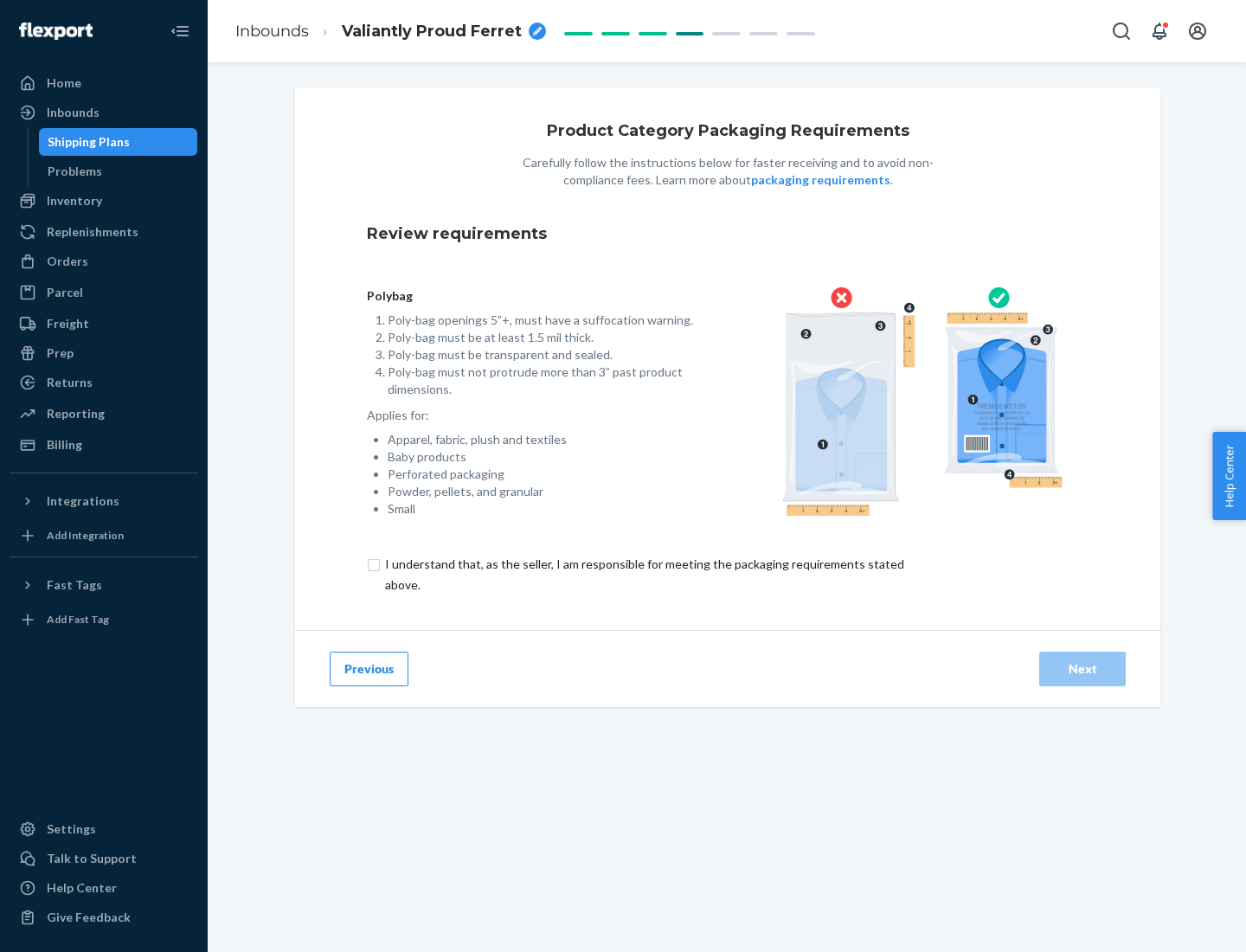
click at [643, 573] on input "checkbox" at bounding box center [655, 574] width 575 height 42
checkbox input "true"
click at [1083, 668] on div "Next" at bounding box center [1083, 669] width 58 height 18
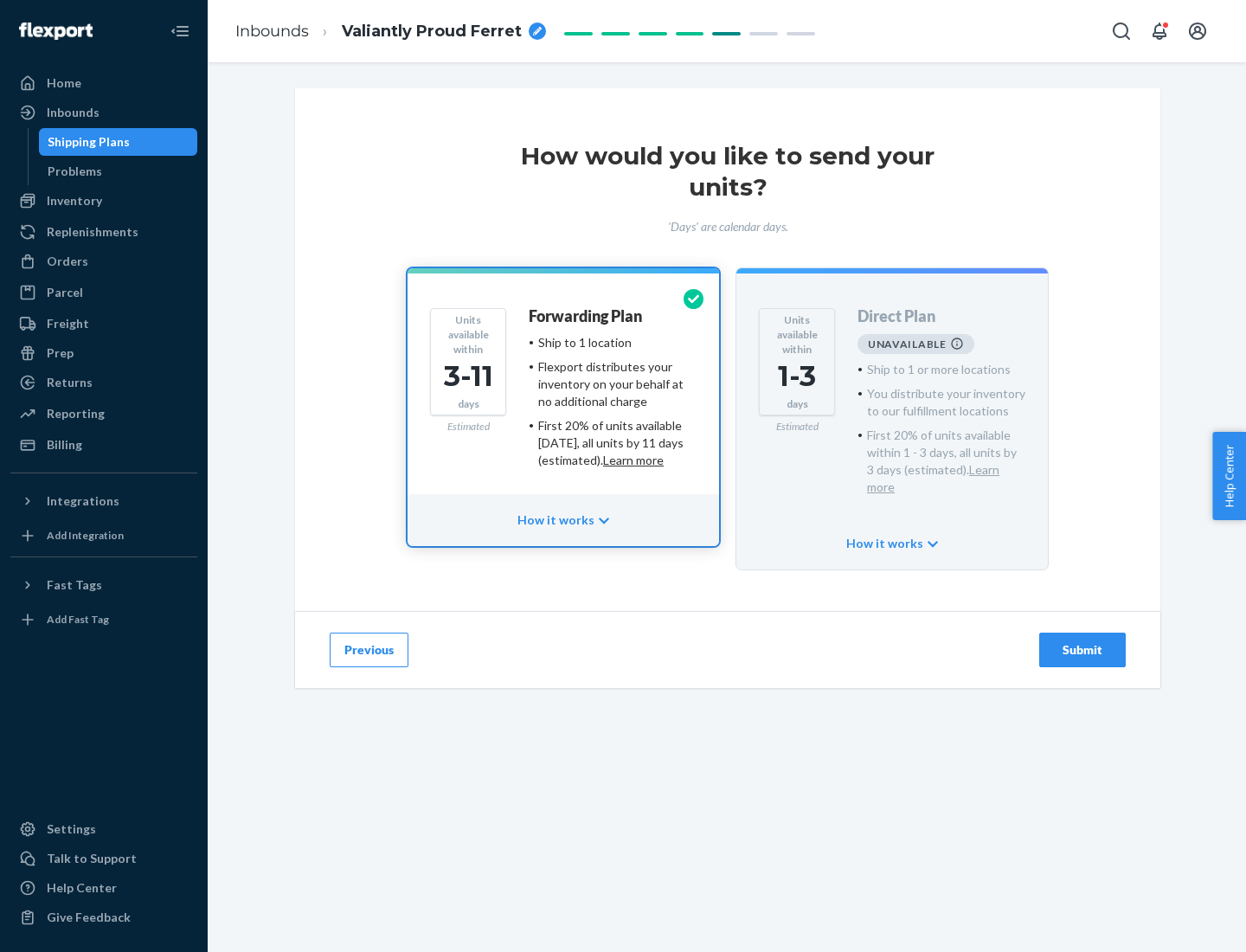
click at [586, 315] on h4 "Forwarding Plan" at bounding box center [585, 316] width 113 height 18
click at [1083, 641] on div "Submit" at bounding box center [1083, 650] width 58 height 18
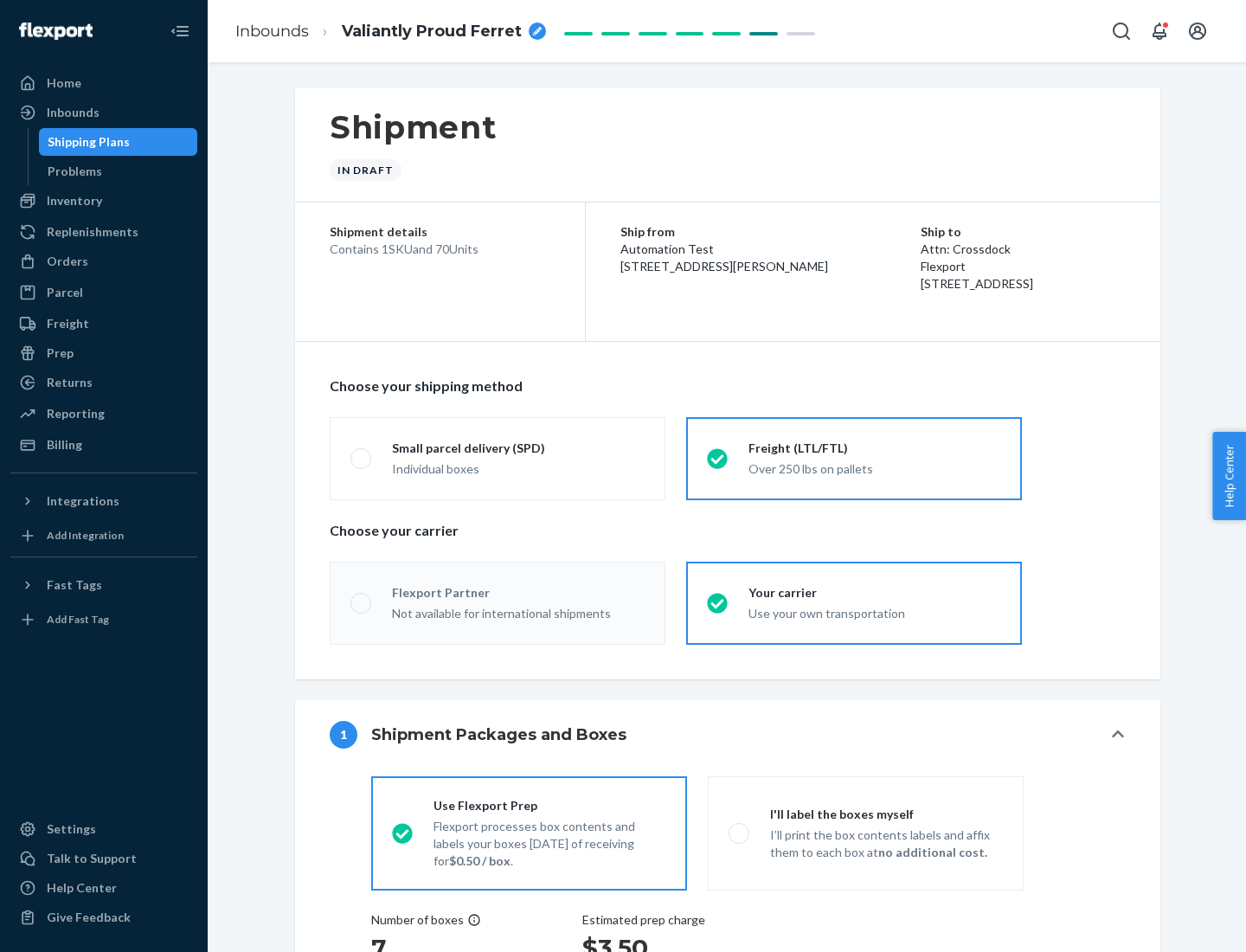
radio input "true"
radio input "false"
radio input "true"
radio input "false"
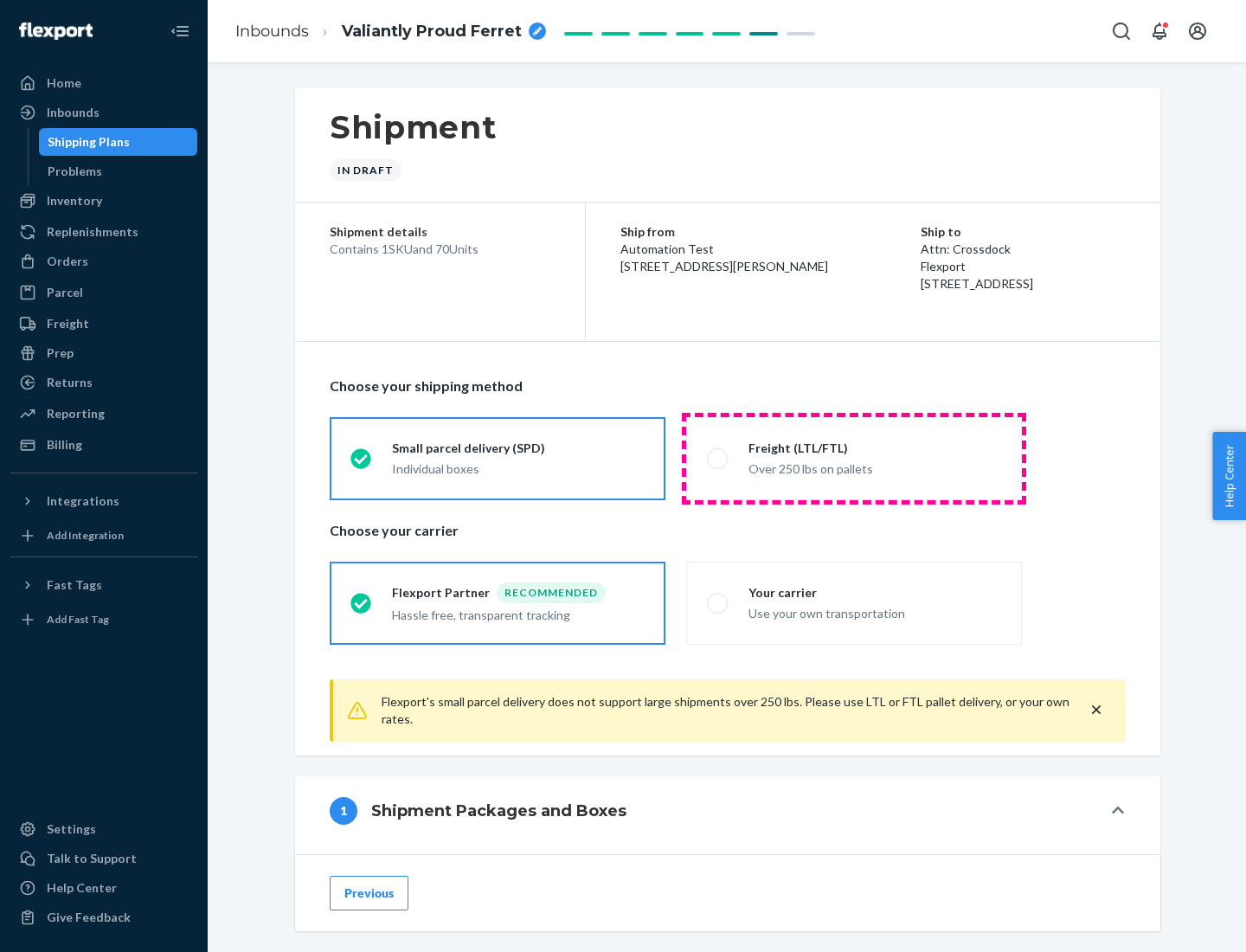
click at [854, 457] on div "Over 250 lbs on pallets" at bounding box center [875, 468] width 252 height 20
click at [718, 457] on input "Freight (LTL/FTL) Over 250 lbs on pallets" at bounding box center [713, 458] width 11 height 11
radio input "true"
radio input "false"
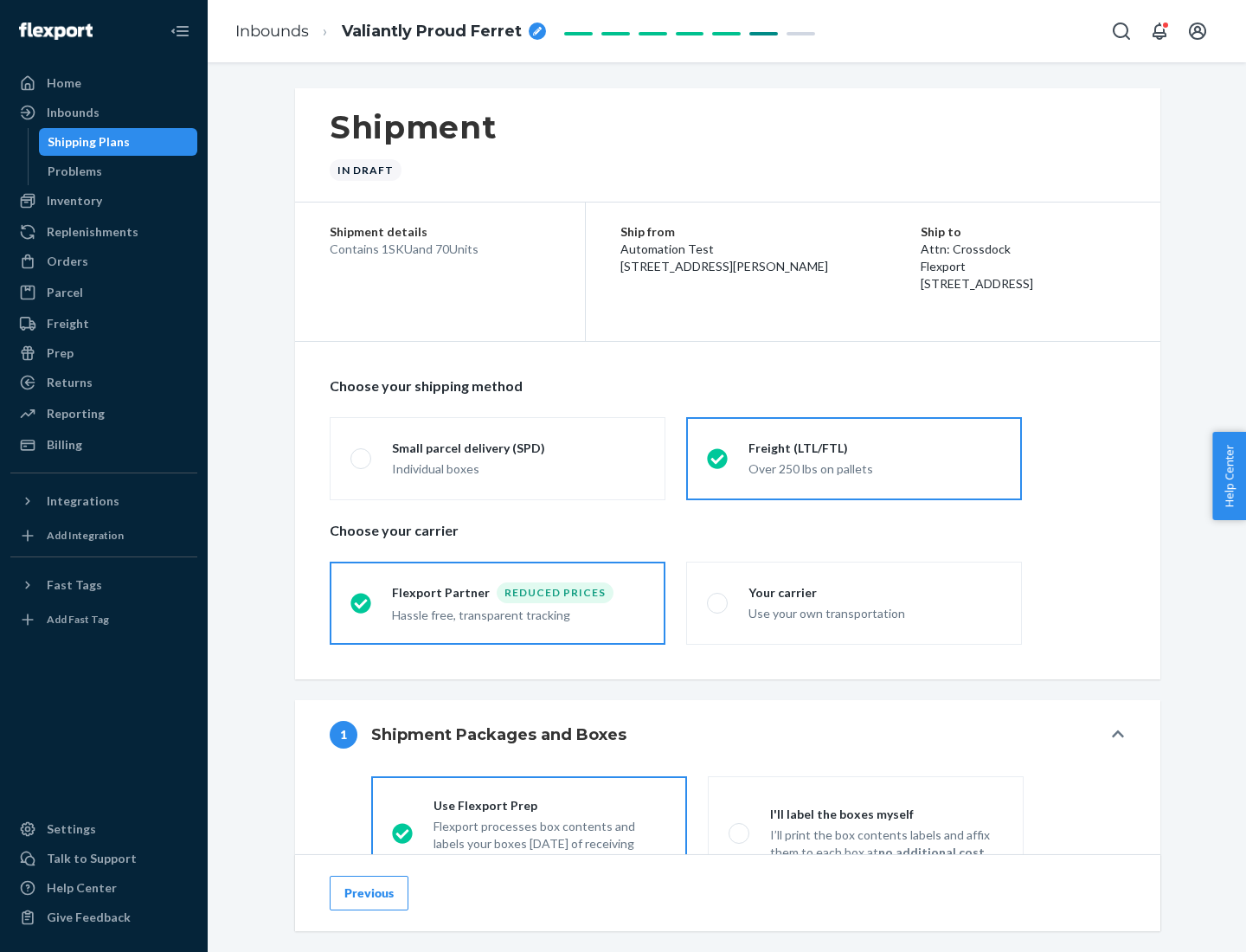
scroll to position [96, 0]
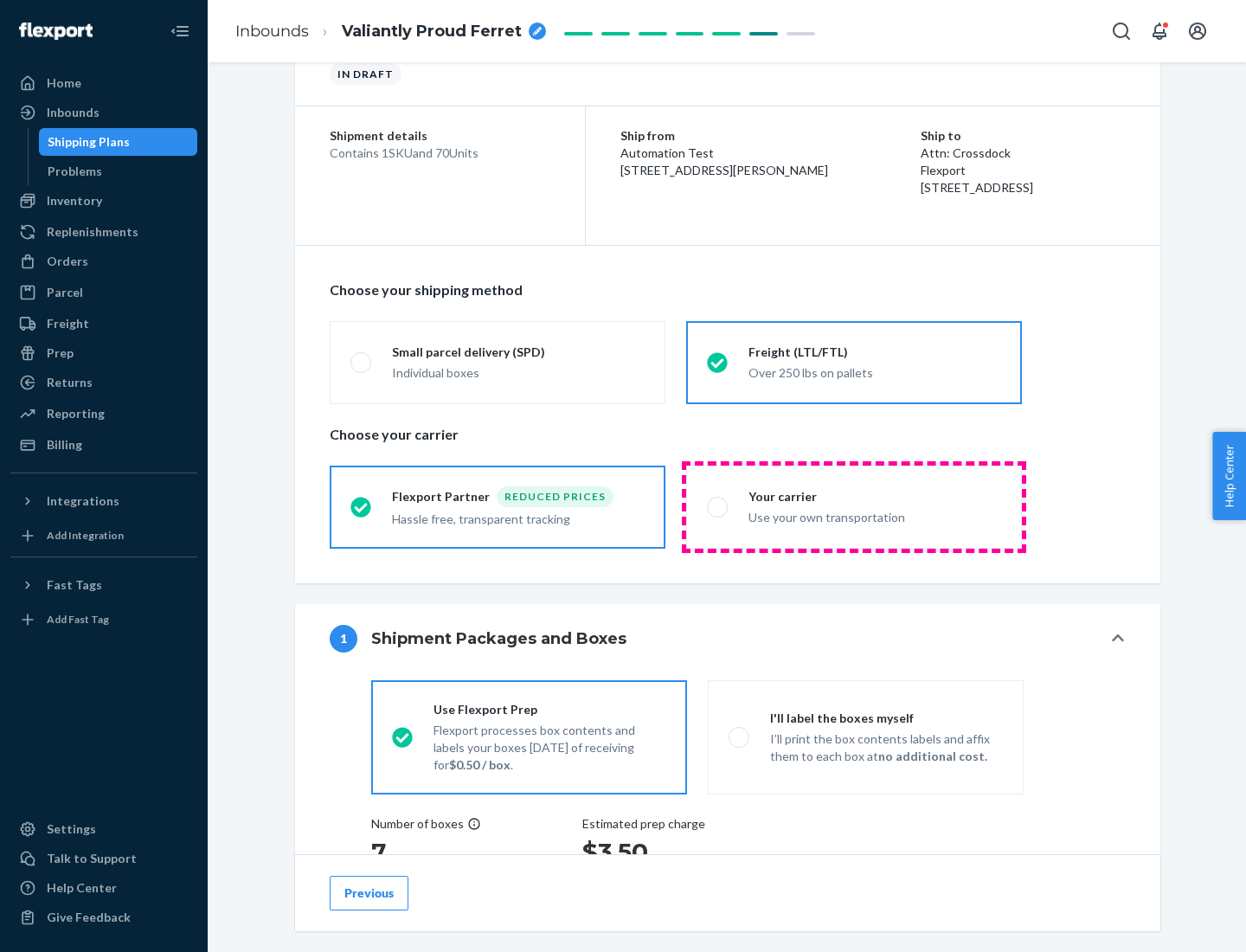
click at [854, 507] on div "Use your own transportation" at bounding box center [875, 516] width 252 height 20
click at [718, 507] on input "Your carrier Use your own transportation" at bounding box center [713, 507] width 11 height 11
radio input "true"
radio input "false"
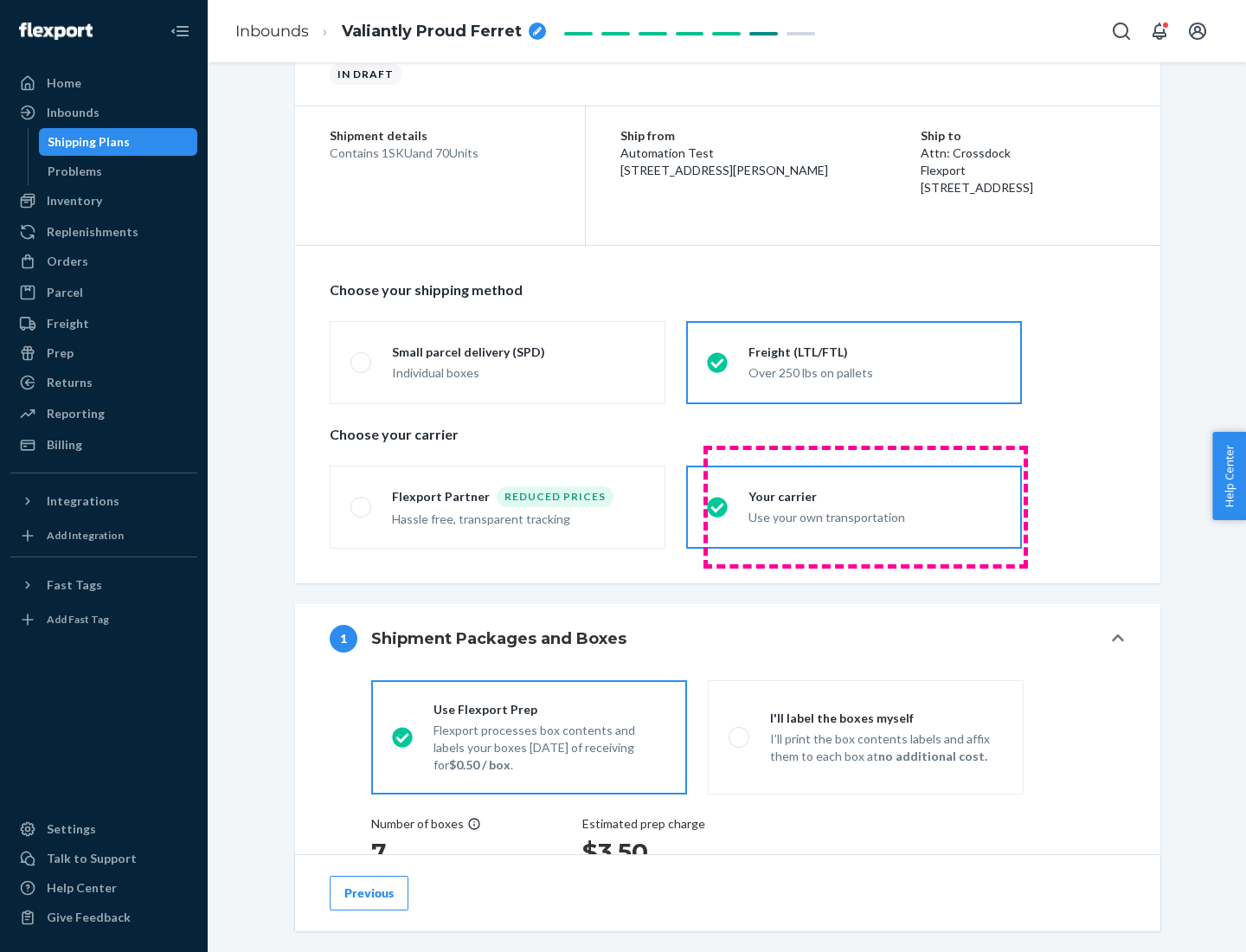
scroll to position [327, 0]
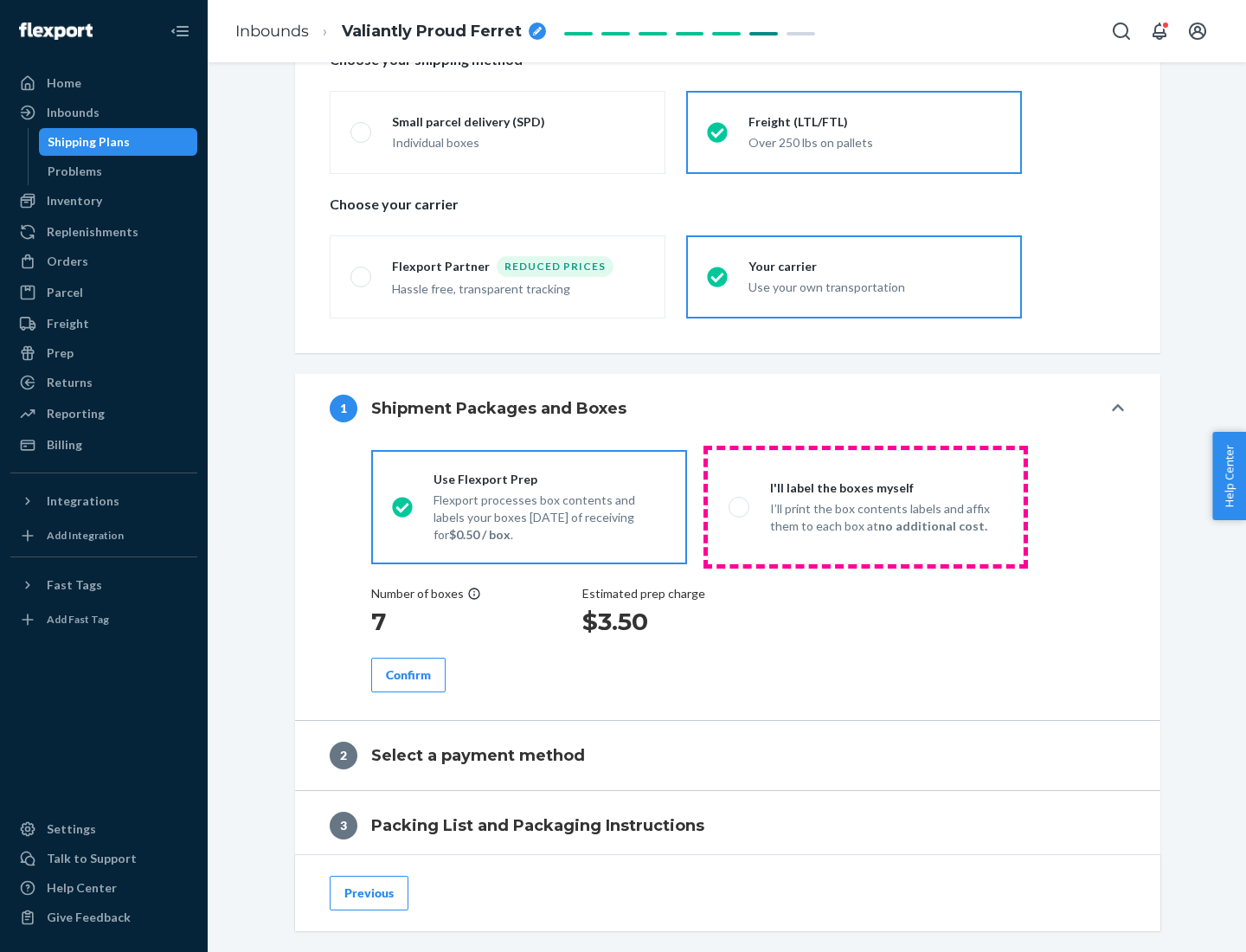
click at [866, 507] on p "I’ll print the box contents labels and affix them to each box at no additional …" at bounding box center [886, 517] width 233 height 34
click at [740, 507] on input "I'll label the boxes myself I’ll print the box contents labels and affix them t…" at bounding box center [734, 507] width 11 height 11
radio input "true"
radio input "false"
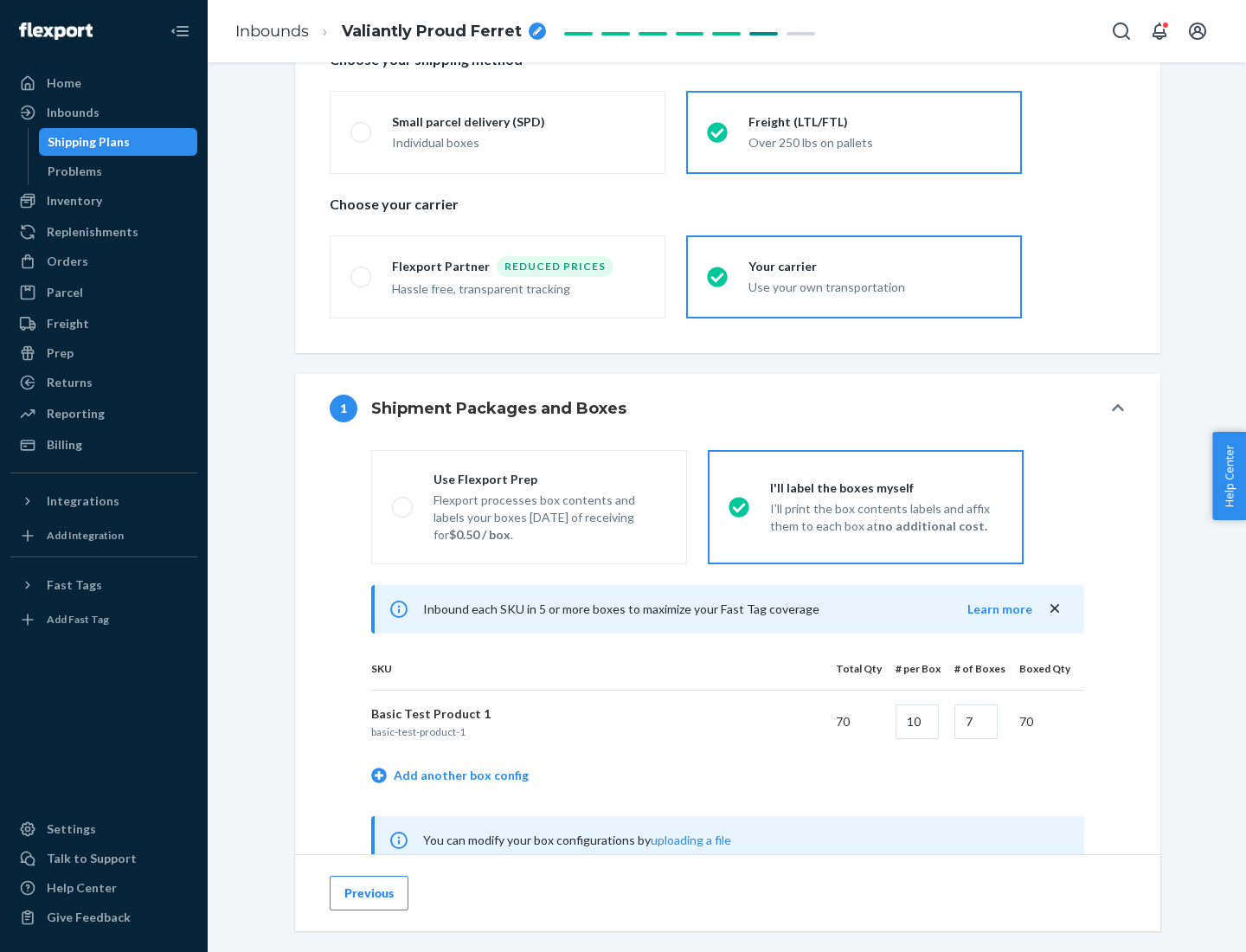
scroll to position [541, 0]
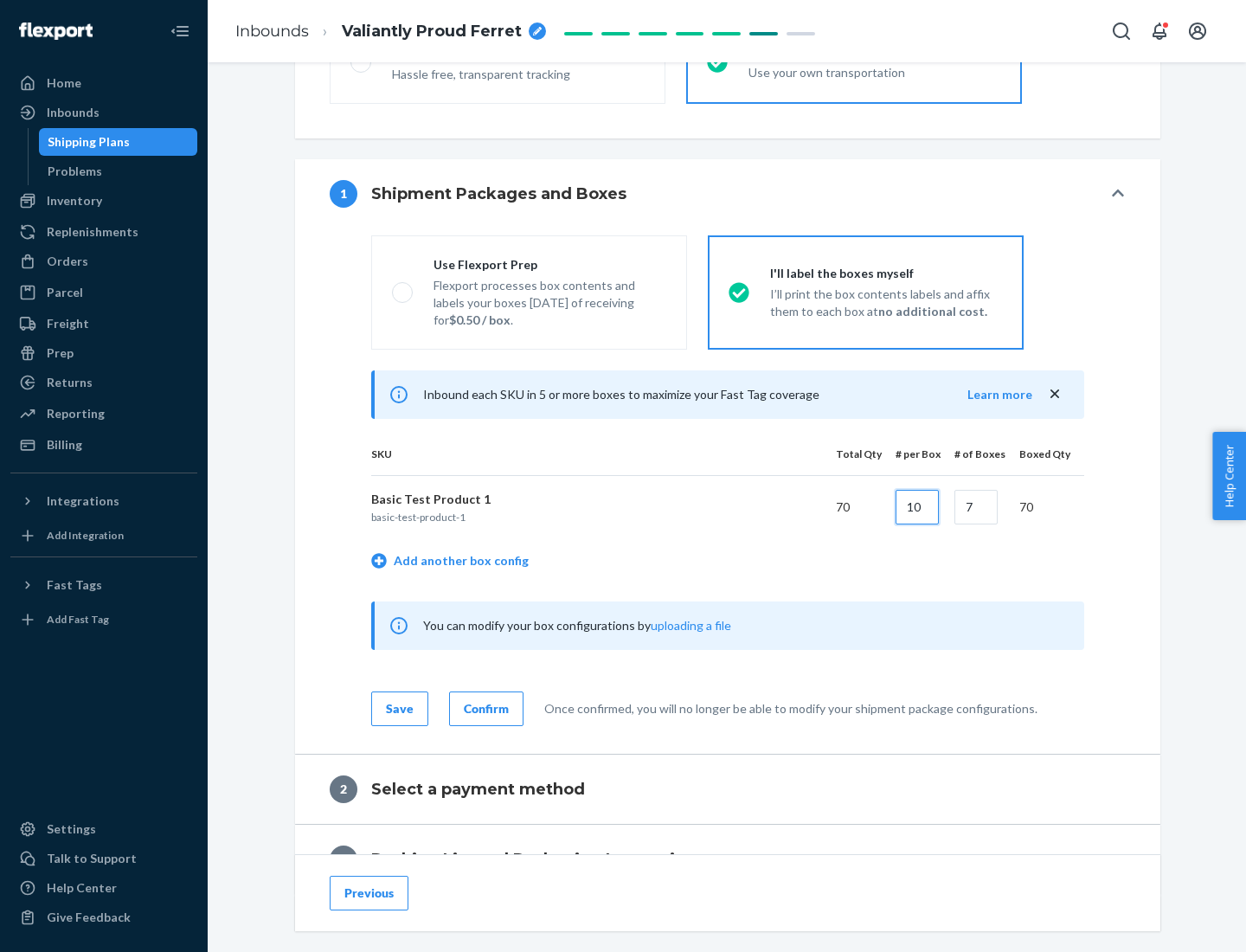
type input "10"
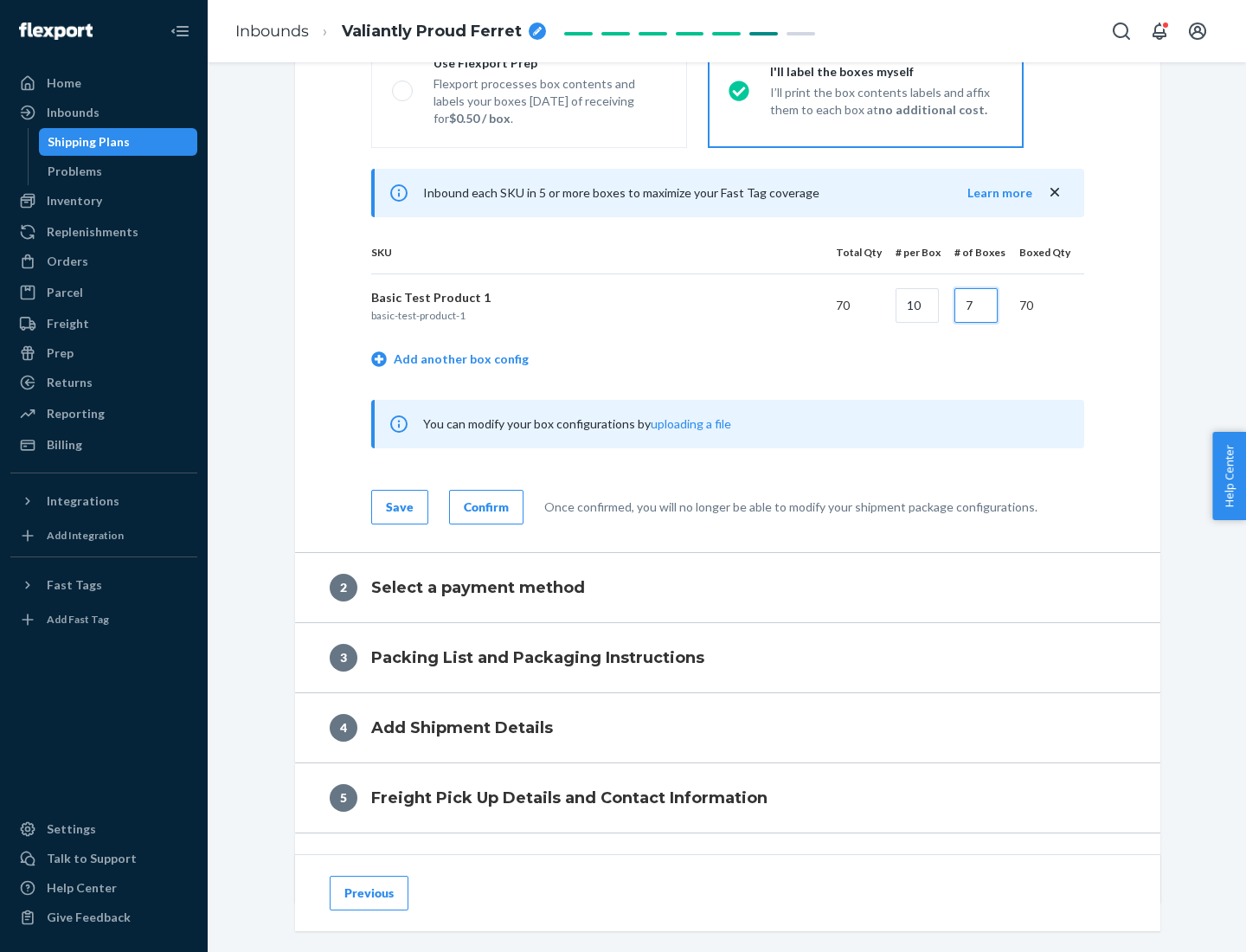
type input "7"
click at [483, 507] on div "Confirm" at bounding box center [486, 507] width 45 height 18
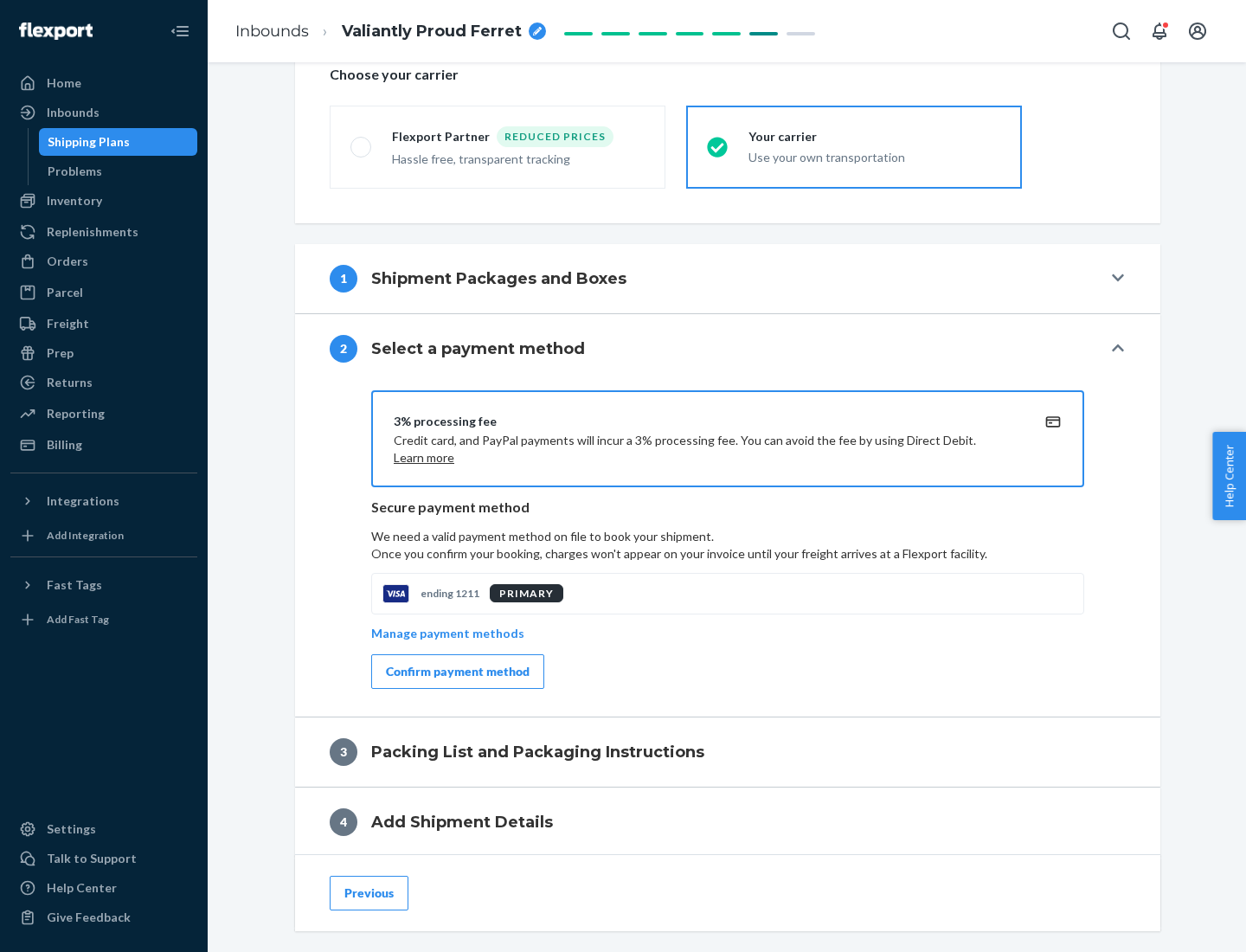
scroll to position [621, 0]
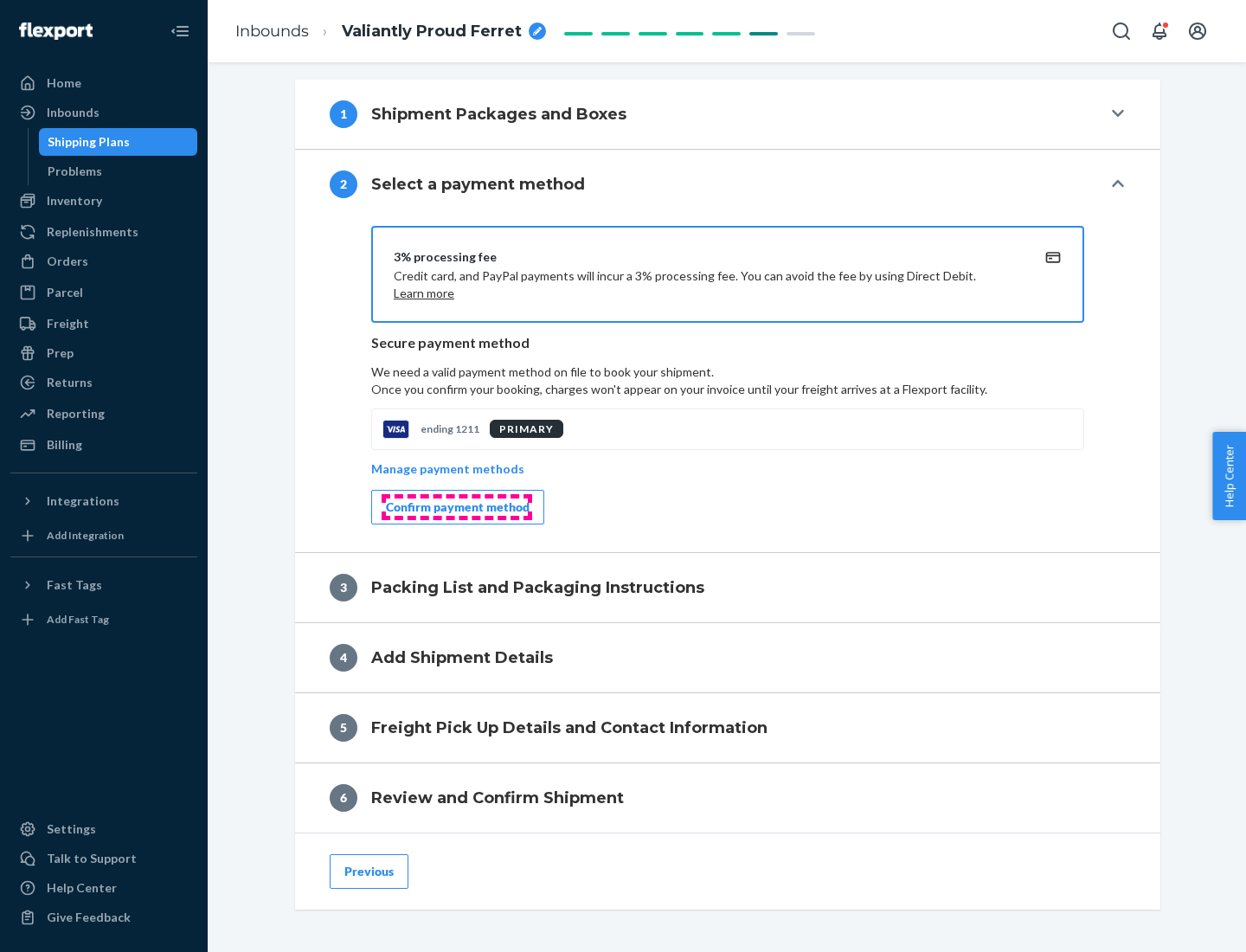
click at [456, 508] on div "Confirm payment method" at bounding box center [457, 507] width 144 height 18
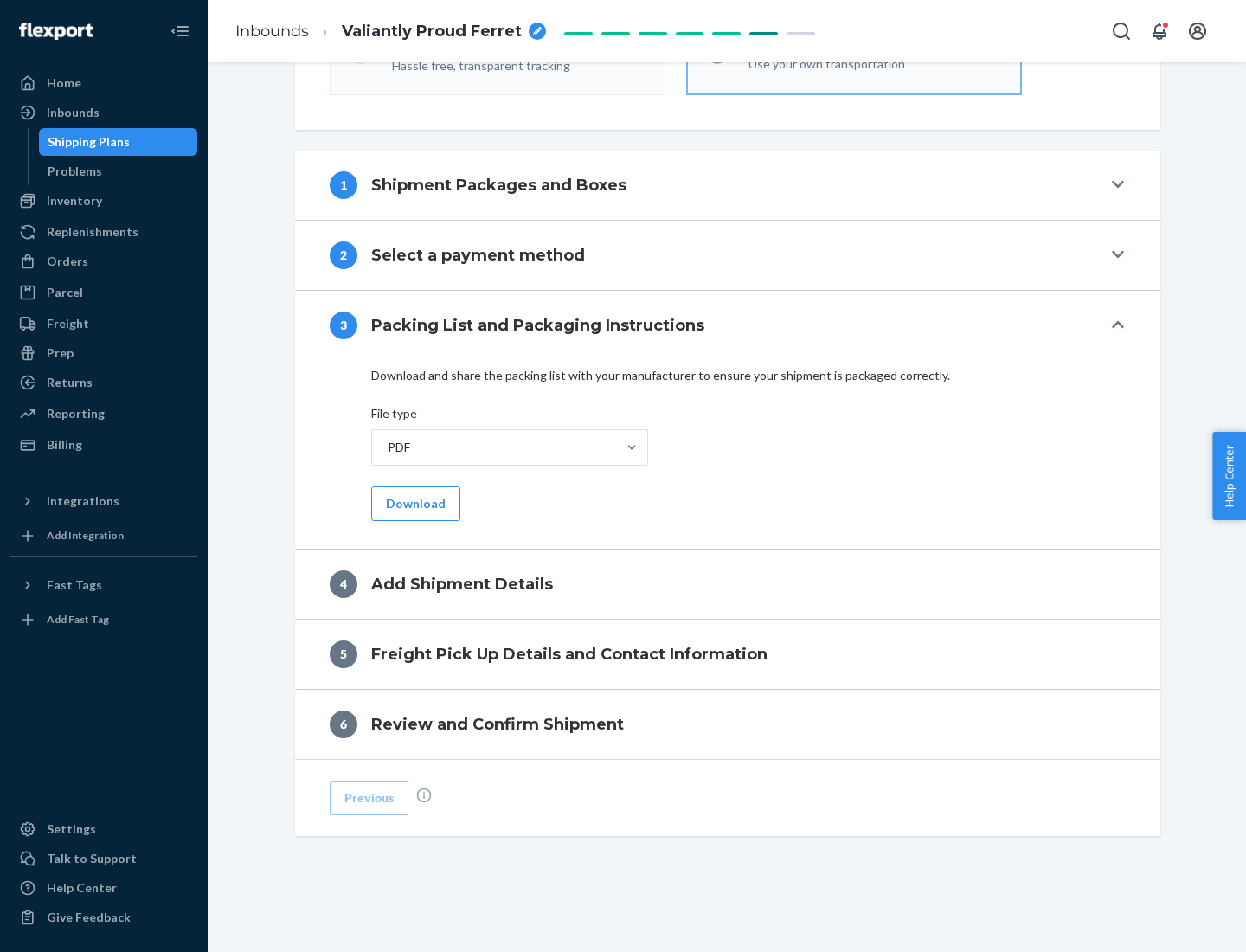
scroll to position [547, 0]
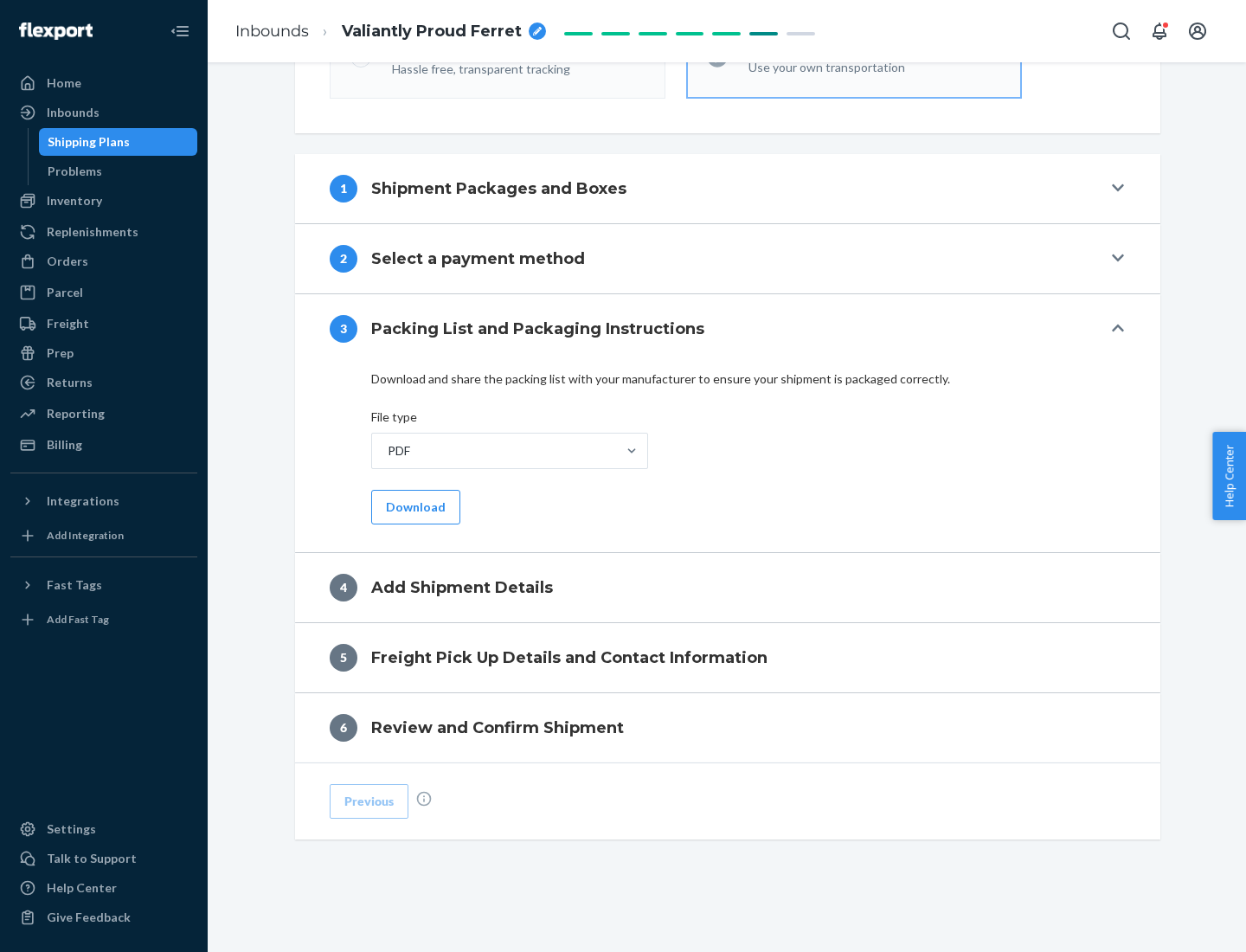
click at [414, 507] on button "Download" at bounding box center [416, 507] width 89 height 34
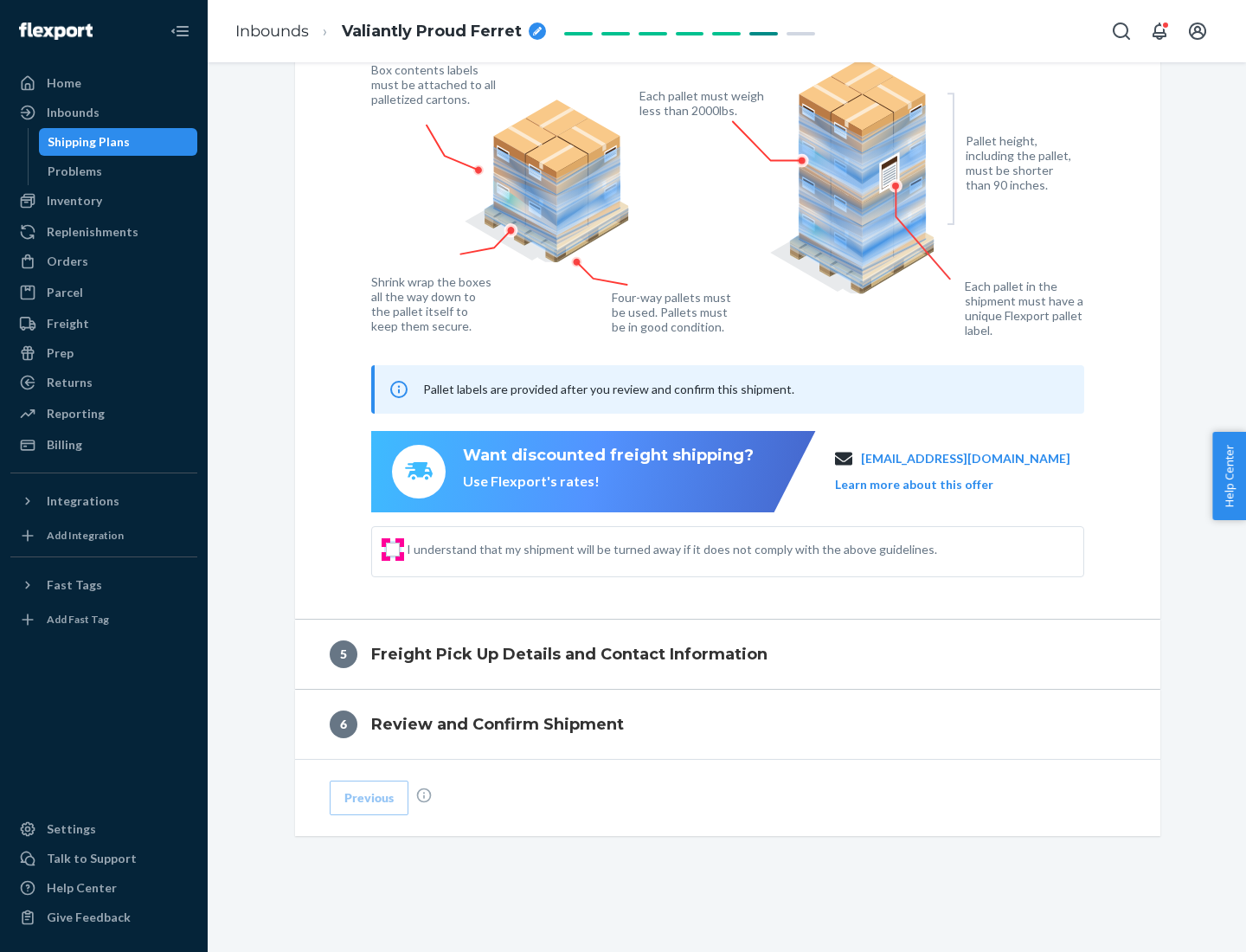
click at [393, 548] on input "I understand that my shipment will be turned away if it does not comply with th…" at bounding box center [392, 549] width 14 height 14
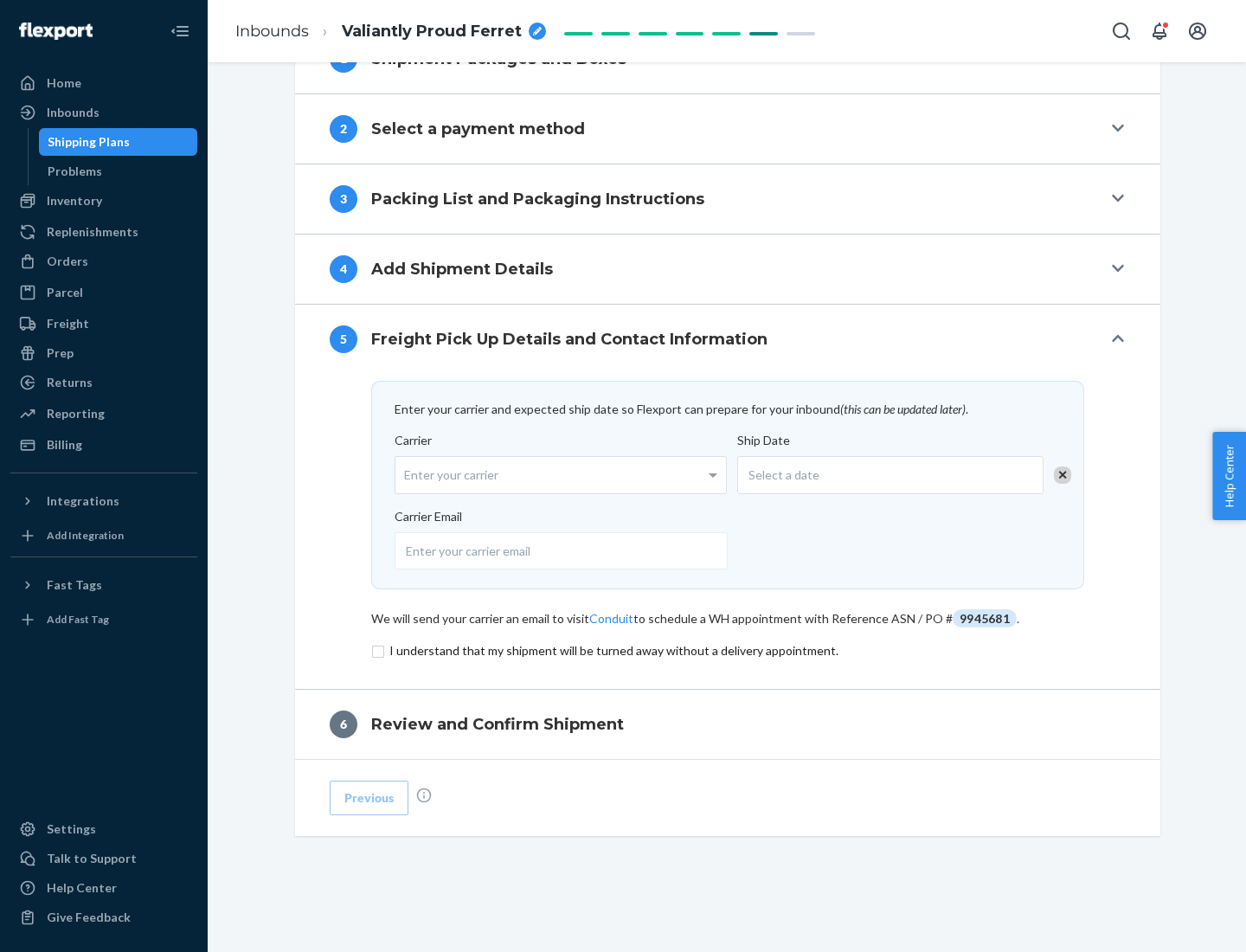
scroll to position [676, 0]
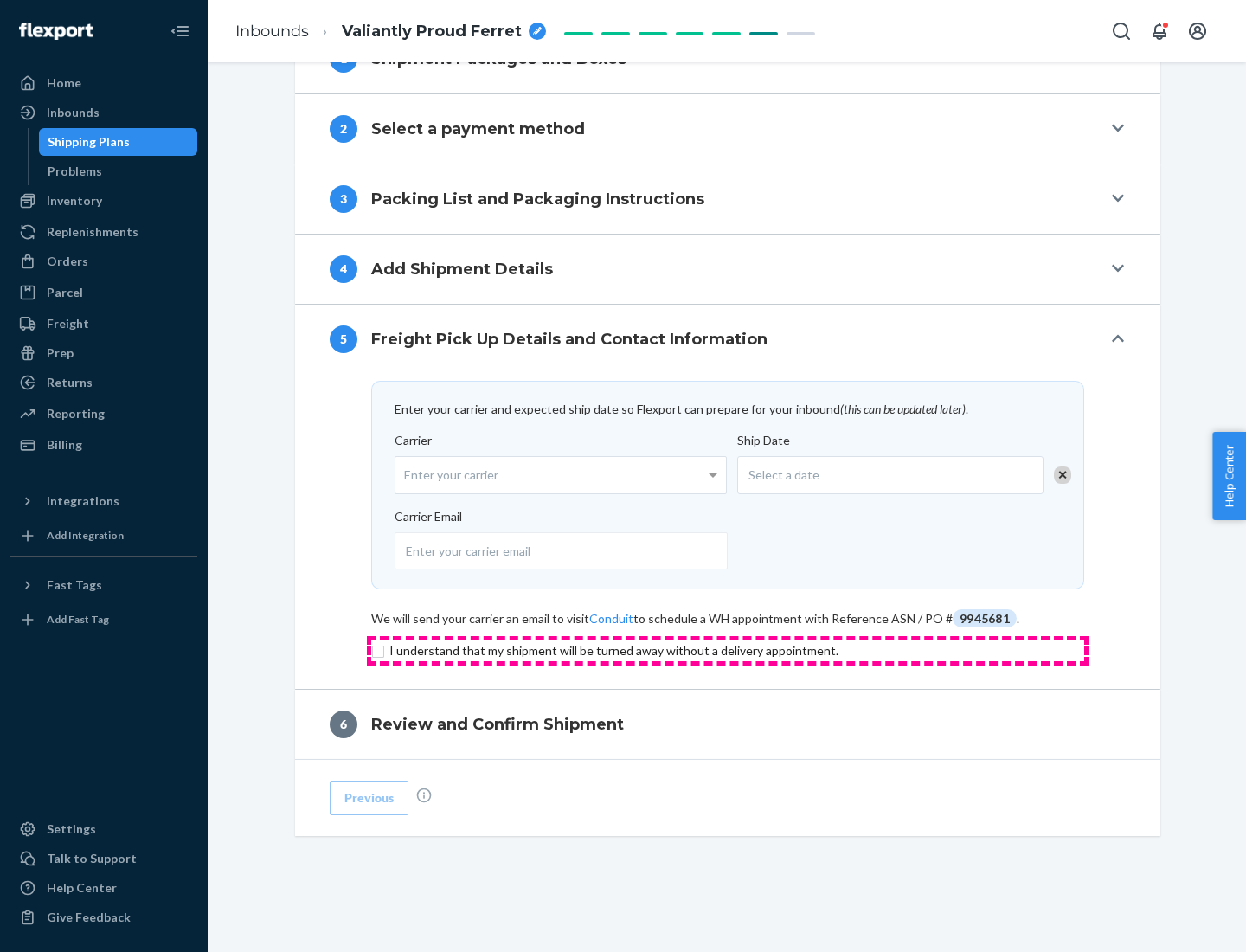
click at [728, 650] on input "checkbox" at bounding box center [727, 650] width 713 height 20
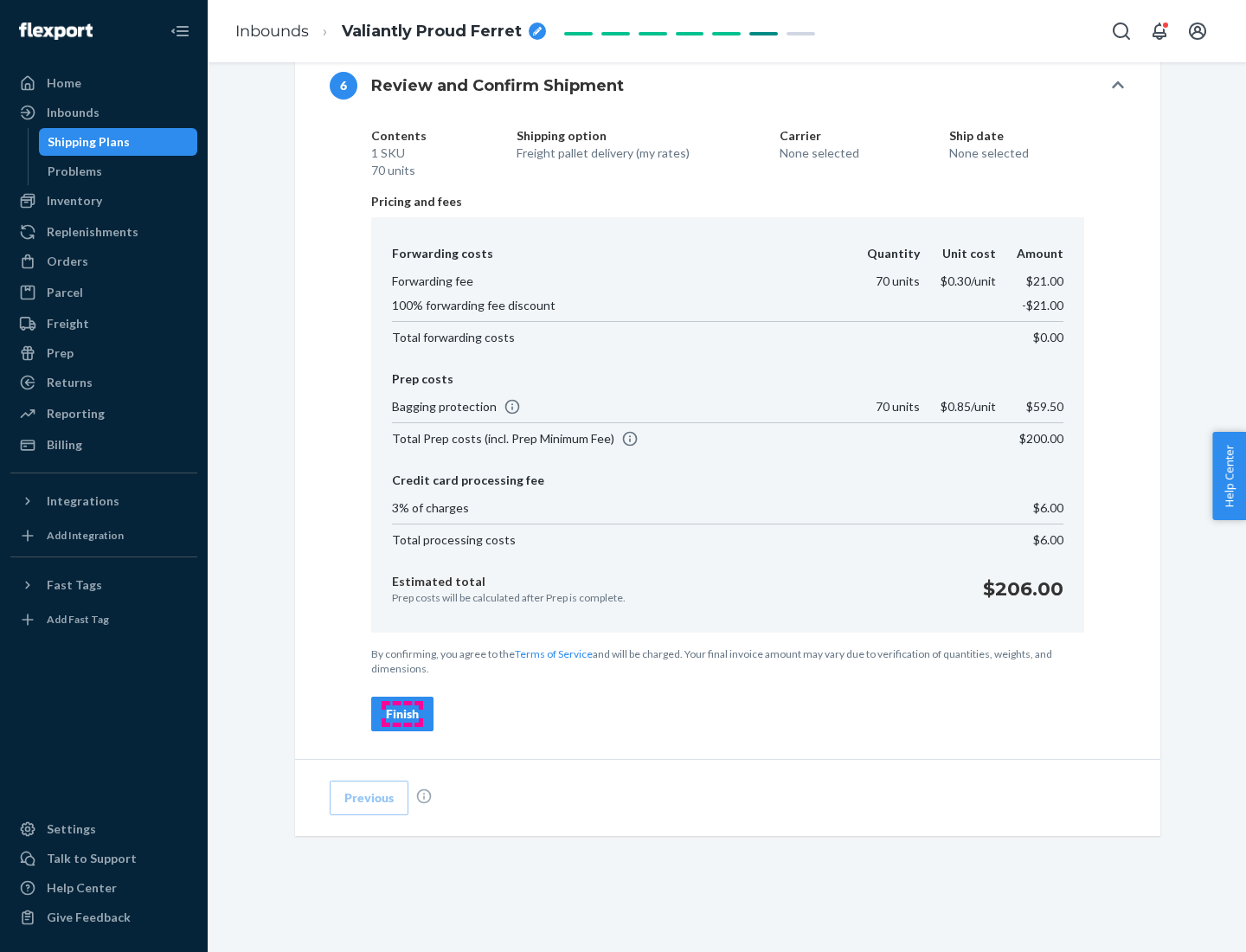
click at [403, 714] on div "Finish" at bounding box center [402, 714] width 32 height 18
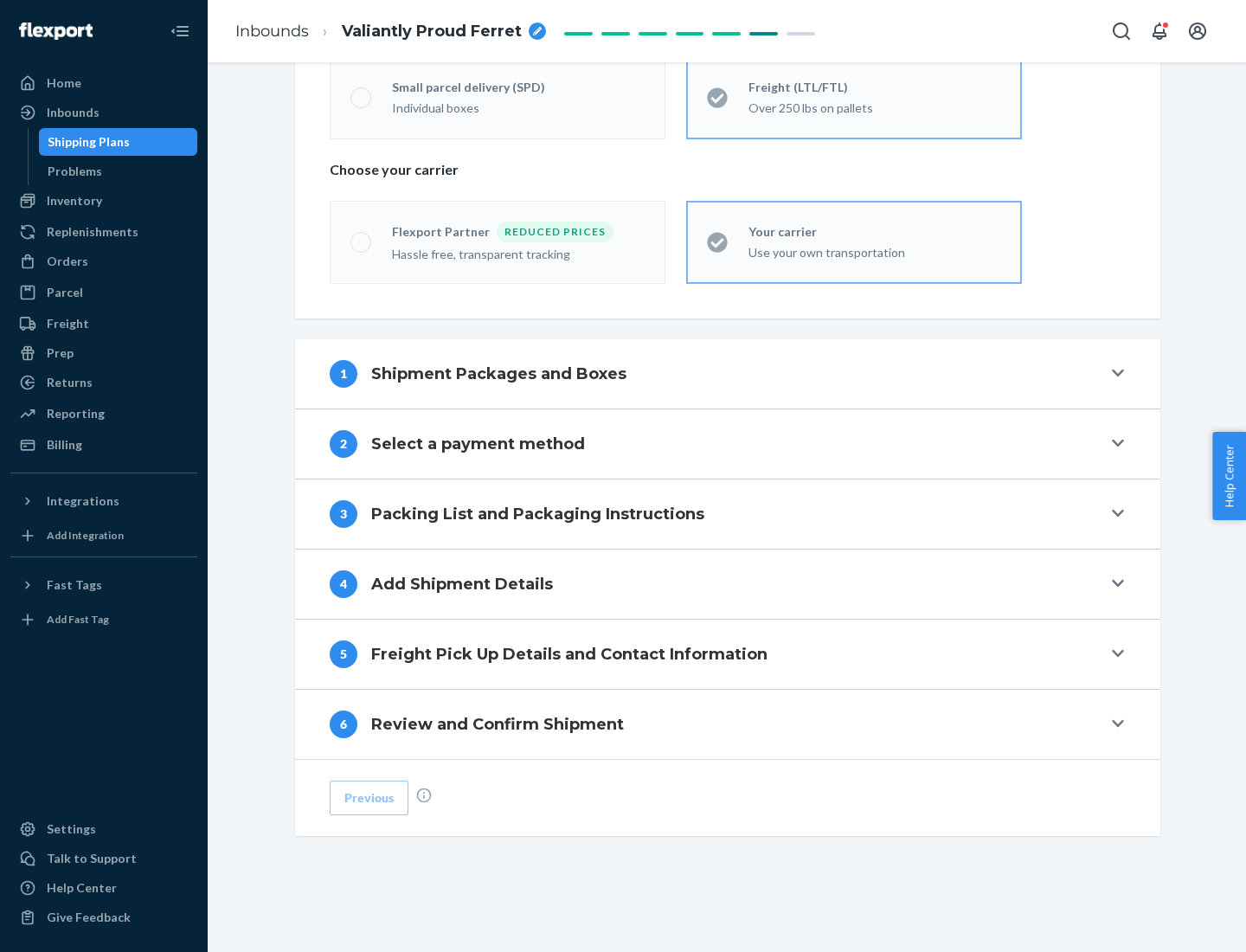
scroll to position [361, 0]
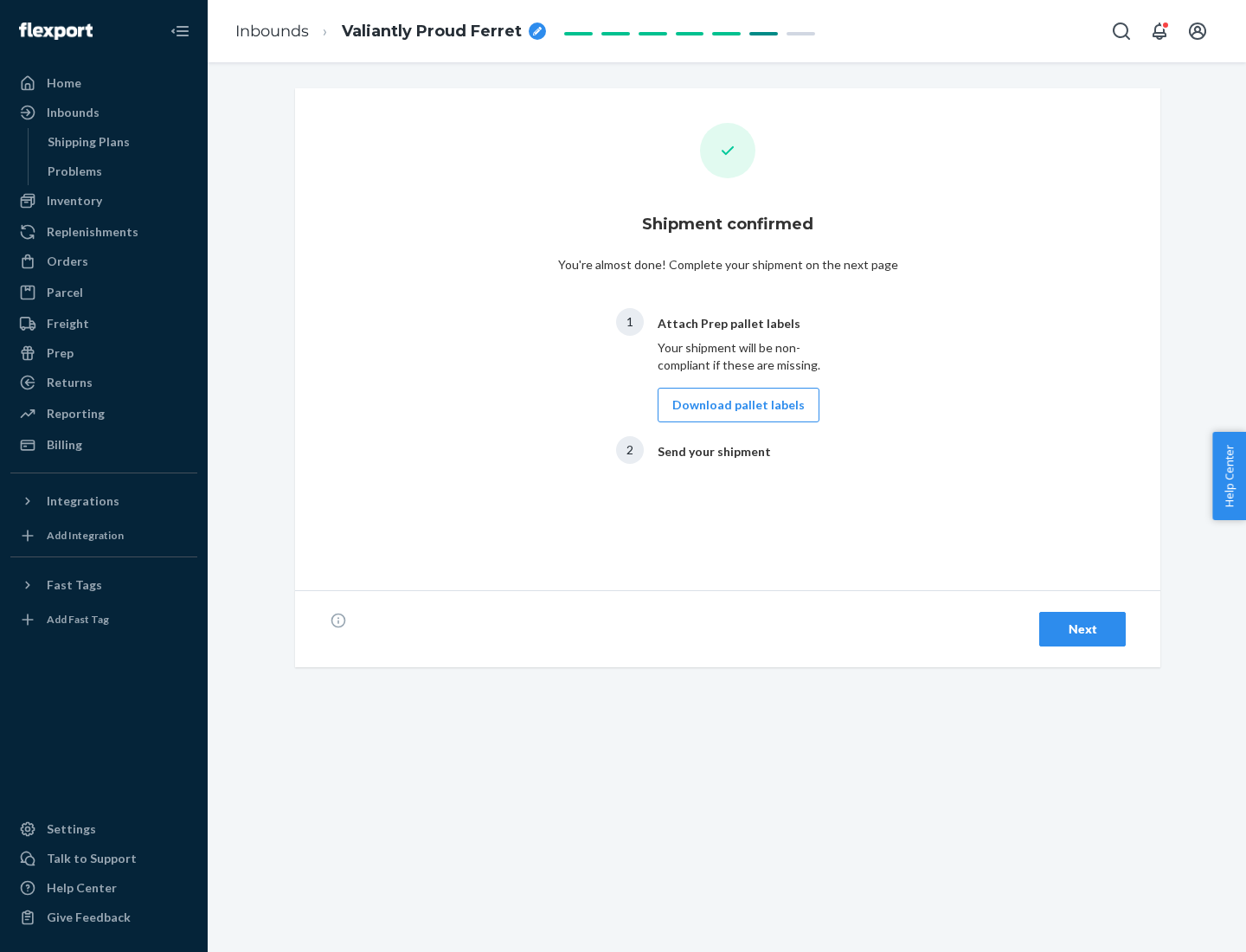
click at [734, 405] on button "Download pallet labels" at bounding box center [739, 405] width 161 height 34
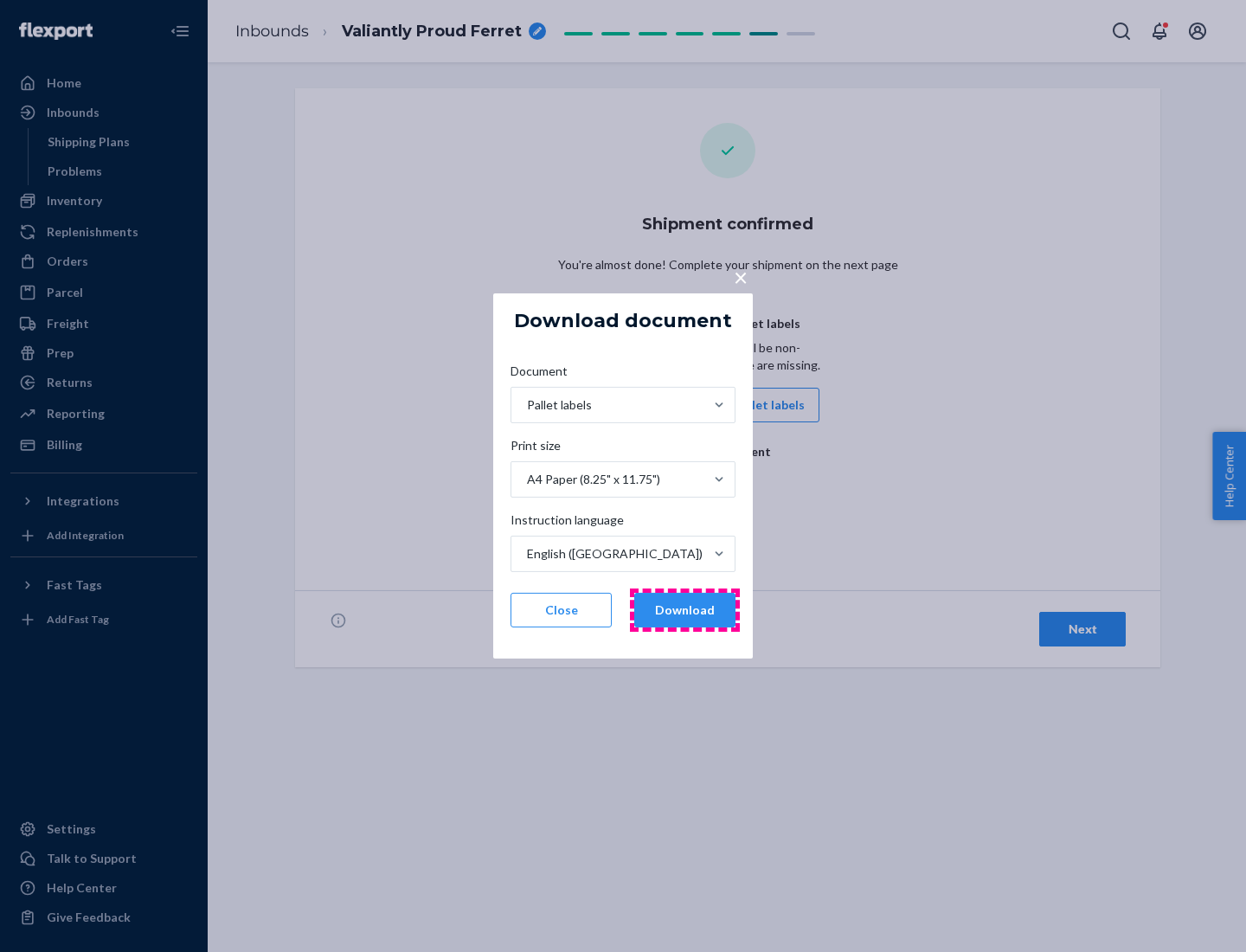
click at [685, 611] on button "Download" at bounding box center [685, 610] width 101 height 34
click at [740, 277] on span "×" at bounding box center [740, 277] width 14 height 30
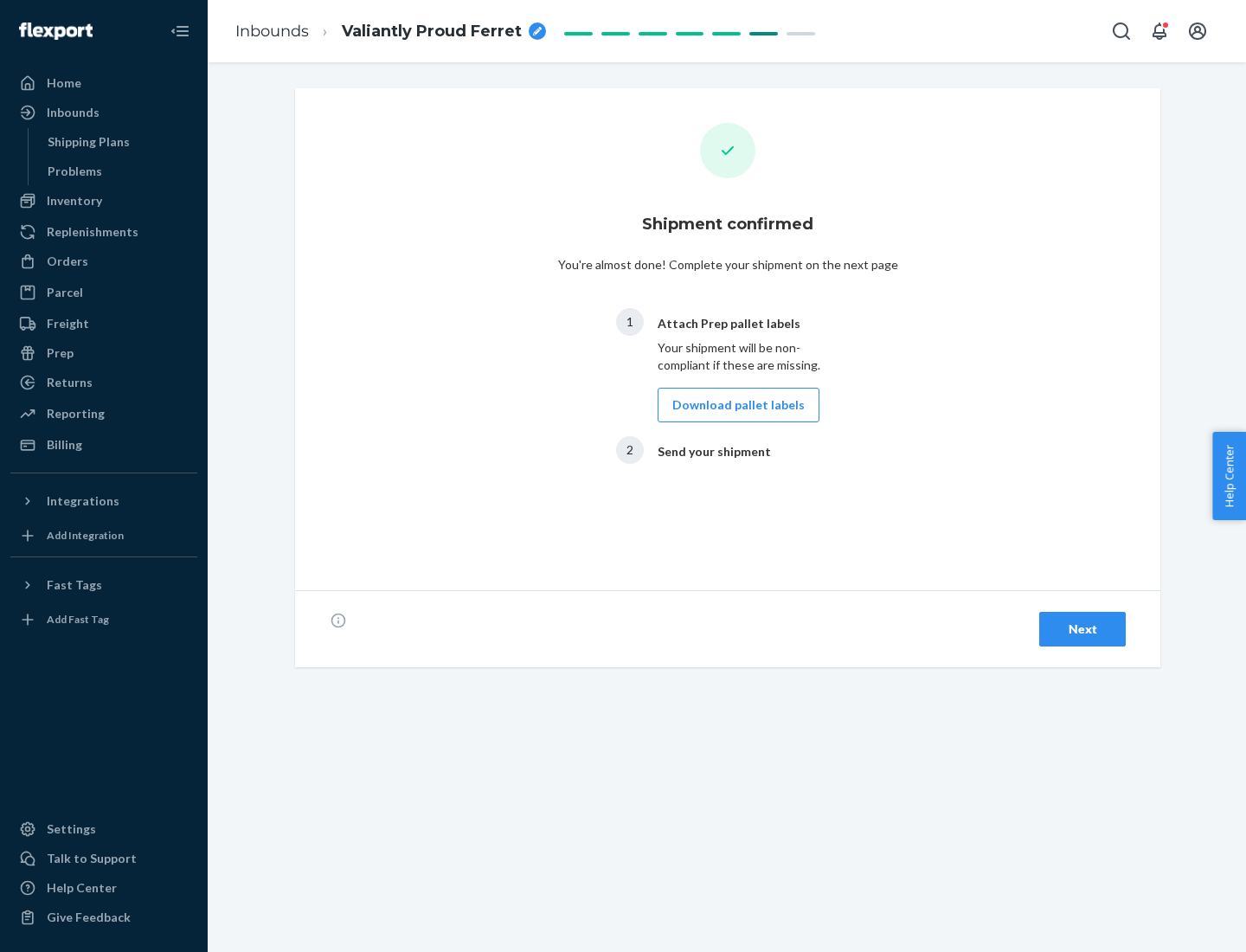
click at [1083, 629] on div "Next" at bounding box center [1083, 629] width 58 height 18
